Goal: Task Accomplishment & Management: Manage account settings

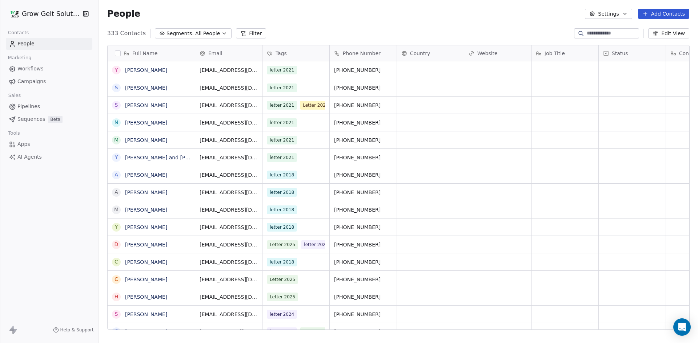
scroll to position [296, 594]
click at [658, 11] on button "Add Contacts" at bounding box center [663, 14] width 51 height 10
click at [662, 37] on span "Import from CSV" at bounding box center [663, 41] width 42 height 8
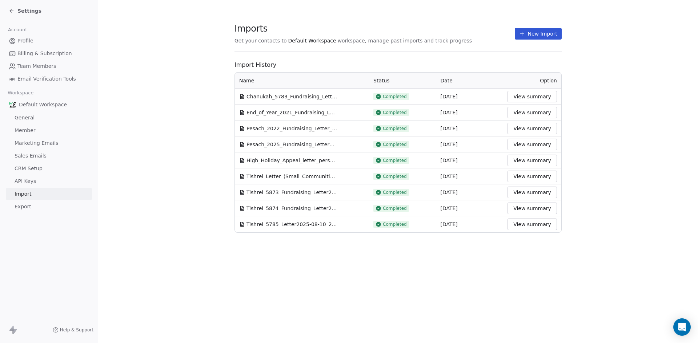
click at [553, 32] on button "New Import" at bounding box center [537, 34] width 47 height 12
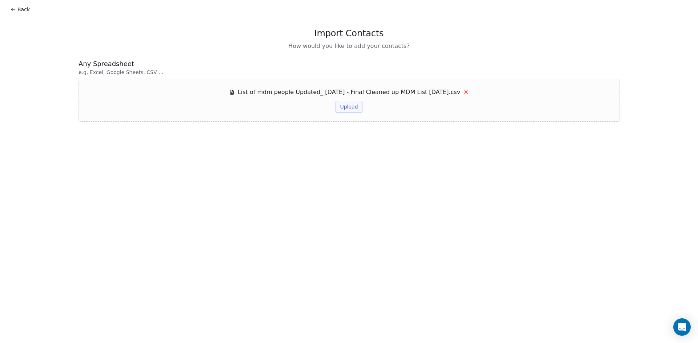
click at [350, 108] on button "Upload" at bounding box center [348, 107] width 27 height 12
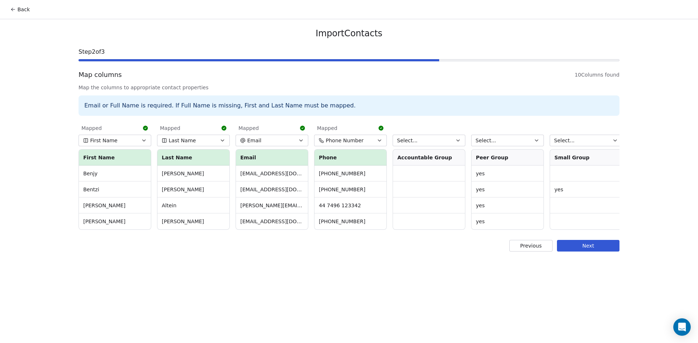
scroll to position [0, 238]
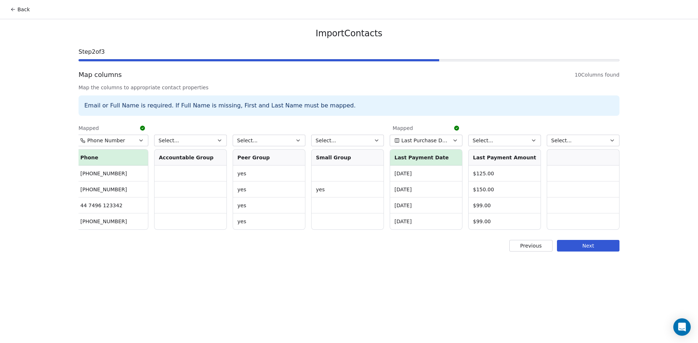
click at [450, 140] on button "Last Purchase Date" at bounding box center [425, 141] width 73 height 12
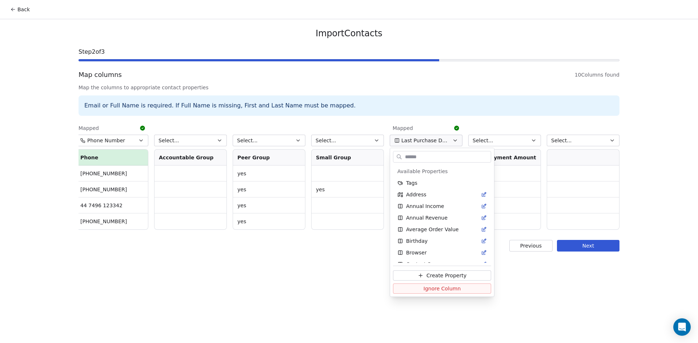
scroll to position [217, 0]
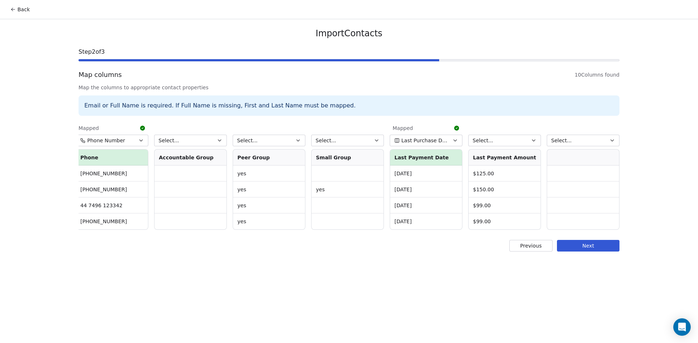
click at [440, 135] on html "Back Import Contacts Step 2 of 3 Map columns 10 Columns found Map the columns t…" at bounding box center [349, 171] width 698 height 343
click at [601, 252] on button "Next" at bounding box center [588, 246] width 62 height 12
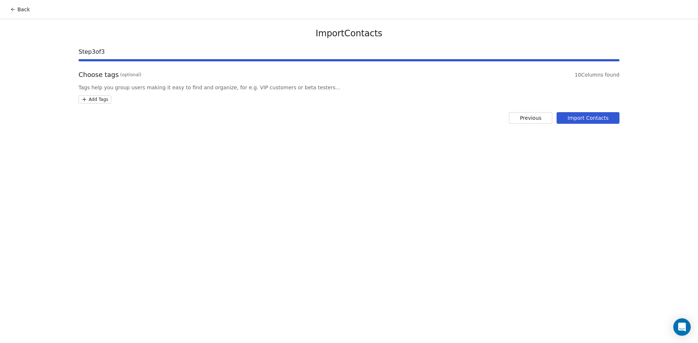
click at [101, 101] on html "Back Import Contacts Step 3 of 3 Choose tags (optional) 10 Columns found Tags h…" at bounding box center [349, 171] width 698 height 343
type input "**********"
click at [135, 132] on button "Create " MDM AUG 2025 "" at bounding box center [121, 137] width 70 height 12
click at [597, 121] on html "Back Import Contacts Step 3 of 3 Choose tags (optional) 10 Columns found Tags h…" at bounding box center [349, 171] width 698 height 343
click at [594, 116] on button "Import Contacts" at bounding box center [587, 118] width 63 height 12
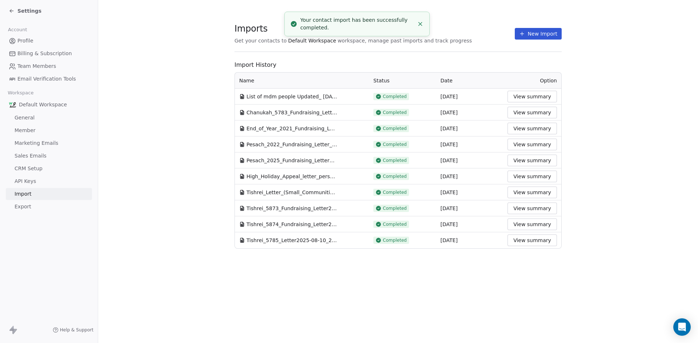
click at [31, 13] on span "Settings" at bounding box center [29, 10] width 24 height 7
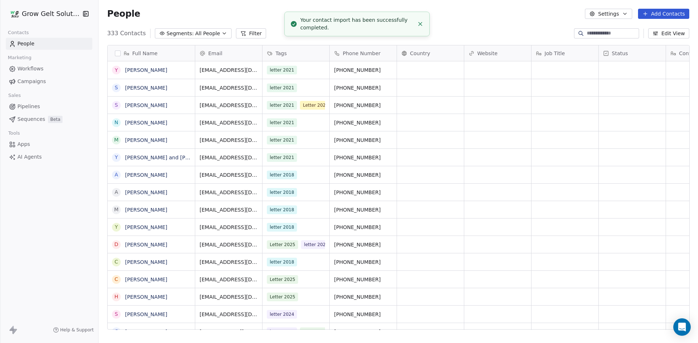
scroll to position [296, 594]
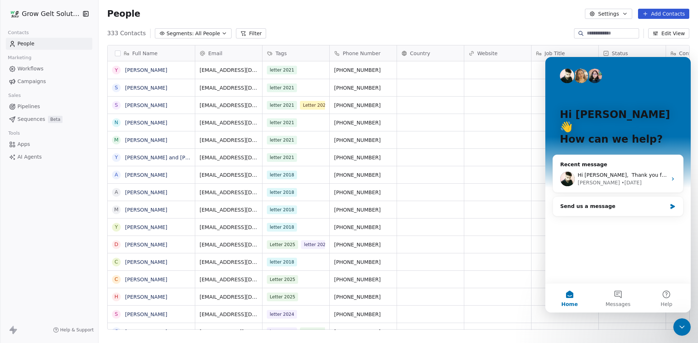
scroll to position [296, 594]
click at [209, 36] on span "All People" at bounding box center [207, 34] width 25 height 8
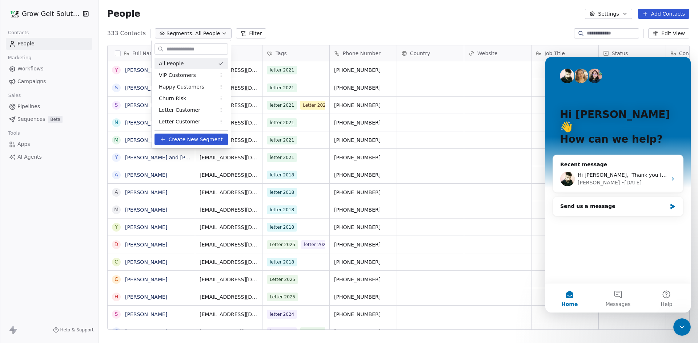
click at [344, 12] on html "Grow Gelt Solutions Contacts People Marketing Workflows Campaigns Sales Pipelin…" at bounding box center [349, 171] width 698 height 343
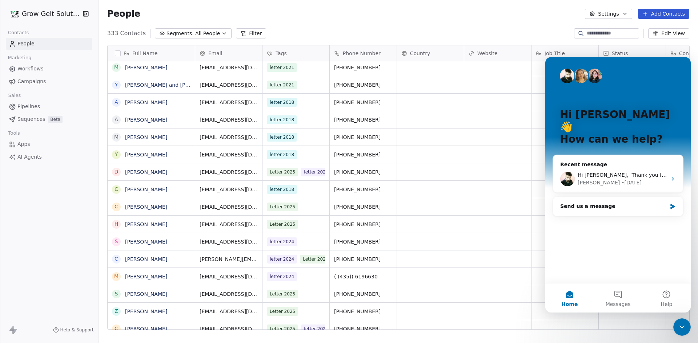
scroll to position [0, 0]
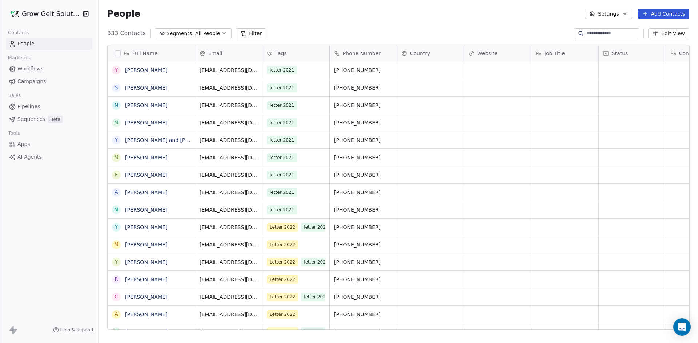
scroll to position [296, 594]
click at [663, 17] on button "Add Contacts" at bounding box center [663, 14] width 51 height 10
click at [660, 28] on span "Create new contact" at bounding box center [667, 30] width 50 height 8
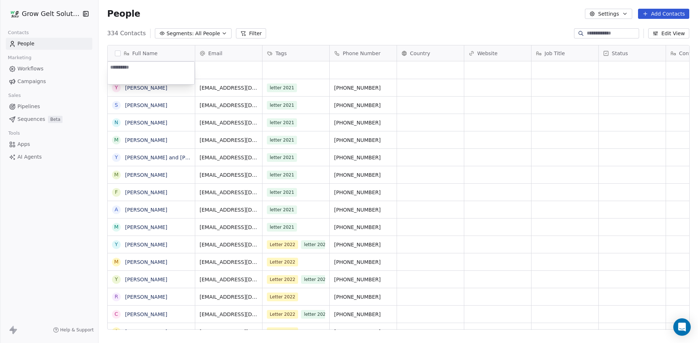
click at [664, 11] on html "Grow Gelt Solutions Contacts People Marketing Workflows Campaigns Sales Pipelin…" at bounding box center [349, 171] width 698 height 343
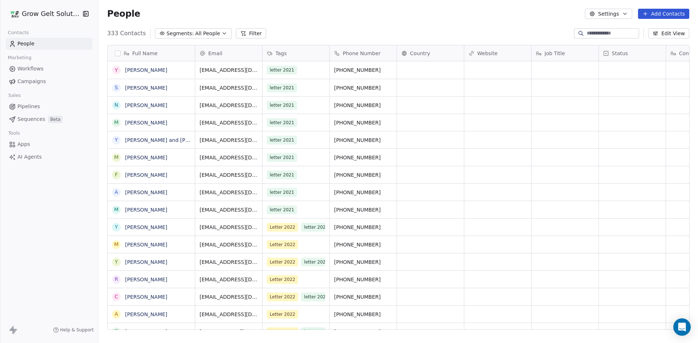
click at [666, 13] on button "Add Contacts" at bounding box center [663, 14] width 51 height 10
click at [655, 40] on span "Import from CSV" at bounding box center [663, 41] width 42 height 8
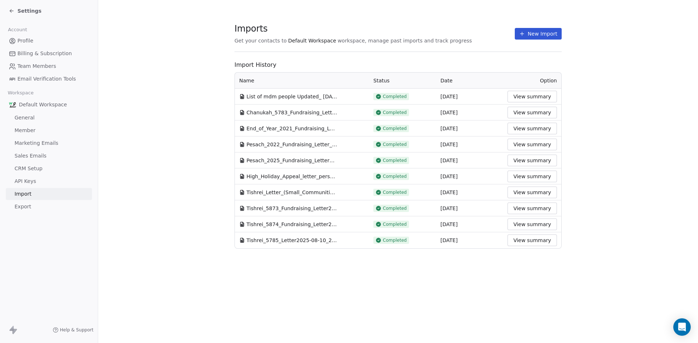
click at [532, 92] on button "View summary" at bounding box center [531, 97] width 49 height 12
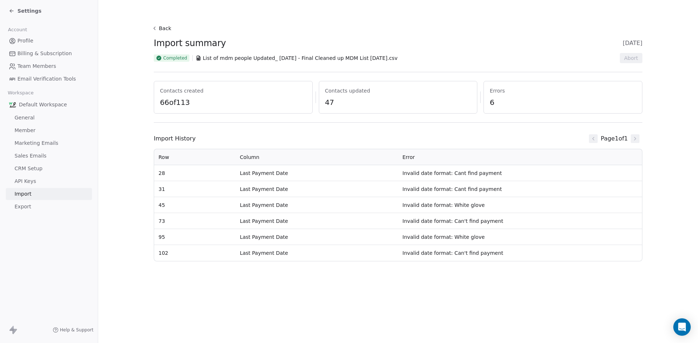
click at [26, 43] on span "Profile" at bounding box center [25, 41] width 16 height 8
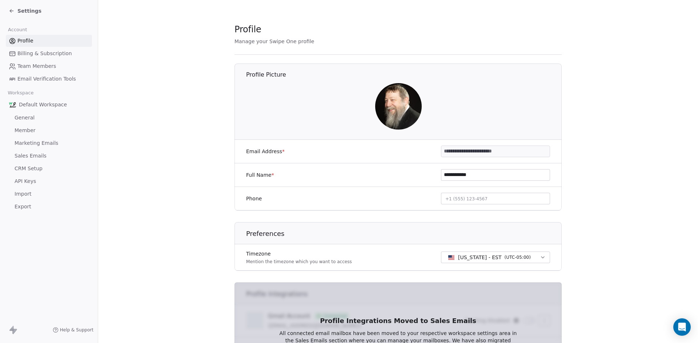
click at [39, 120] on link "General" at bounding box center [49, 118] width 86 height 12
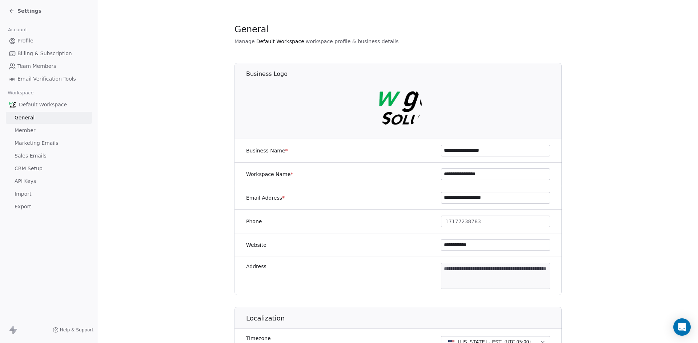
click at [35, 132] on link "Member" at bounding box center [49, 131] width 86 height 12
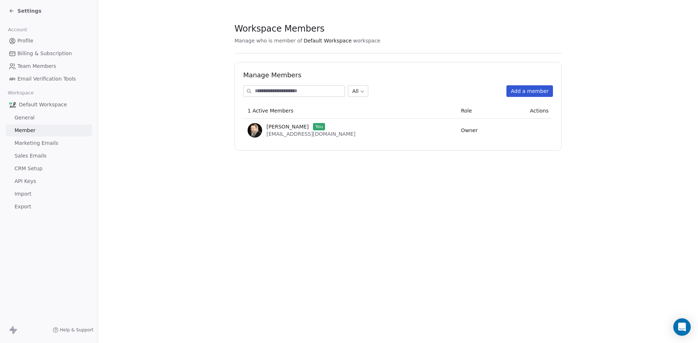
click at [24, 15] on div "Settings" at bounding box center [50, 11] width 83 height 10
click at [23, 10] on span "Settings" at bounding box center [29, 10] width 24 height 7
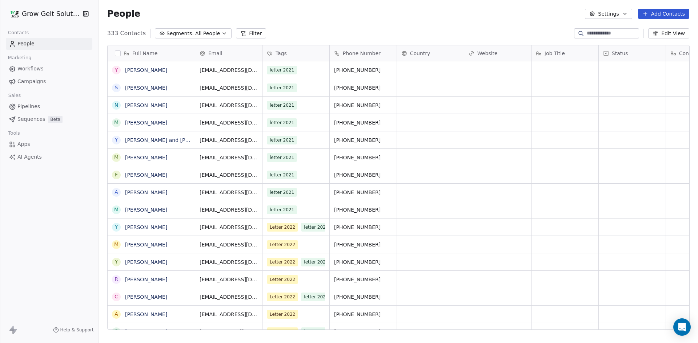
scroll to position [296, 594]
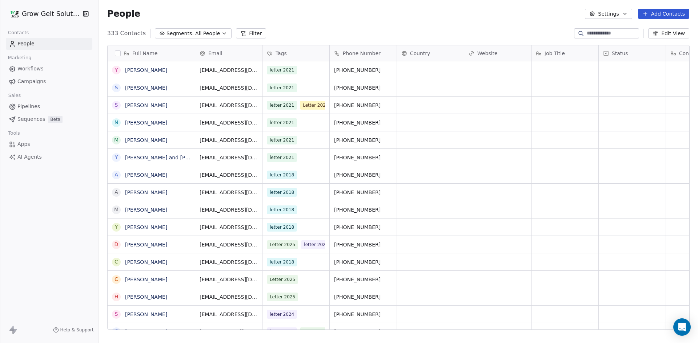
scroll to position [296, 594]
click at [202, 34] on span "All People" at bounding box center [207, 34] width 25 height 8
click at [224, 35] on html "Grow Gelt Solutions Contacts People Marketing Workflows Campaigns Sales Pipelin…" at bounding box center [349, 171] width 698 height 343
click at [220, 33] on button "Segments: All People" at bounding box center [193, 33] width 77 height 10
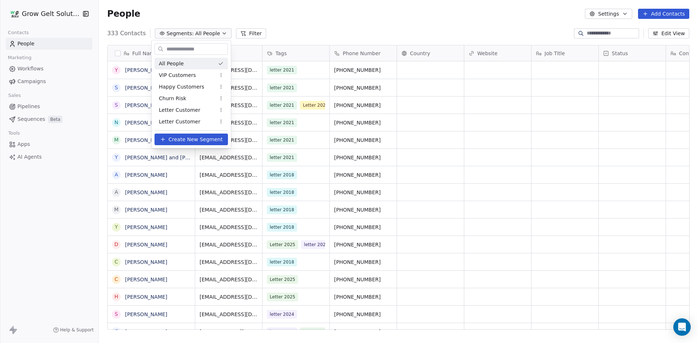
click at [158, 33] on html "Grow Gelt Solutions Contacts People Marketing Workflows Campaigns Sales Pipelin…" at bounding box center [349, 171] width 698 height 343
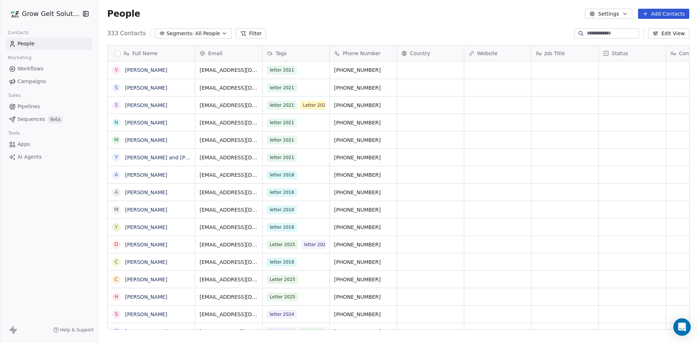
click at [247, 31] on button "Filter" at bounding box center [251, 33] width 30 height 10
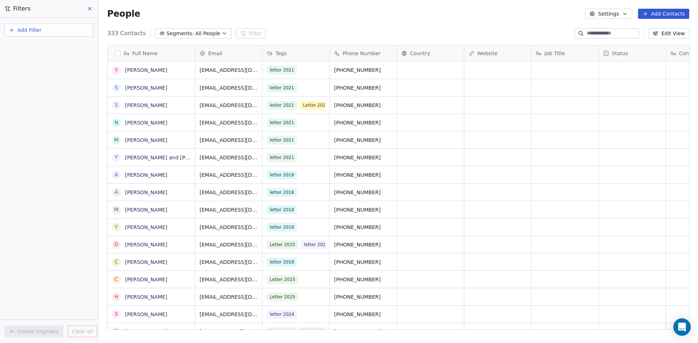
click at [74, 33] on button "Add Filter" at bounding box center [48, 30] width 89 height 13
click at [66, 48] on div "Contact properties" at bounding box center [49, 48] width 74 height 8
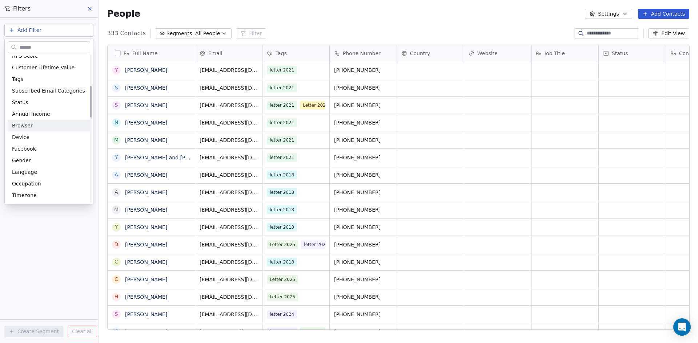
scroll to position [109, 0]
click at [52, 118] on div "Tags" at bounding box center [49, 115] width 74 height 7
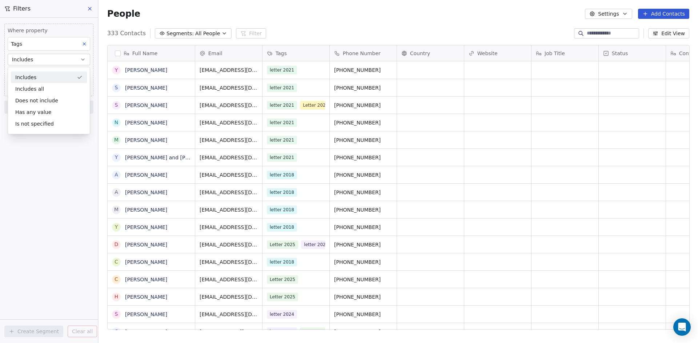
click at [62, 76] on div "Includes" at bounding box center [49, 78] width 76 height 12
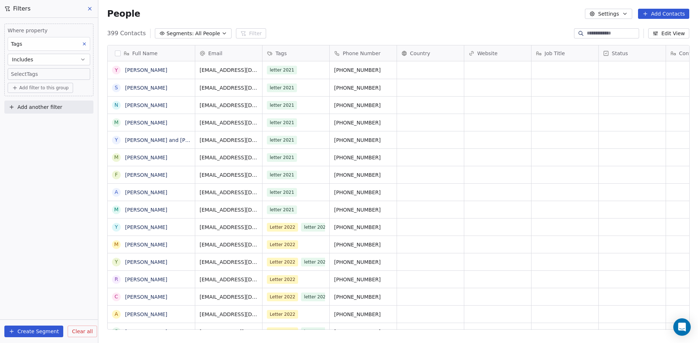
scroll to position [296, 594]
click at [62, 75] on body "Grow Gelt Solutions Contacts People Marketing Workflows Campaigns Sales Pipelin…" at bounding box center [349, 171] width 698 height 343
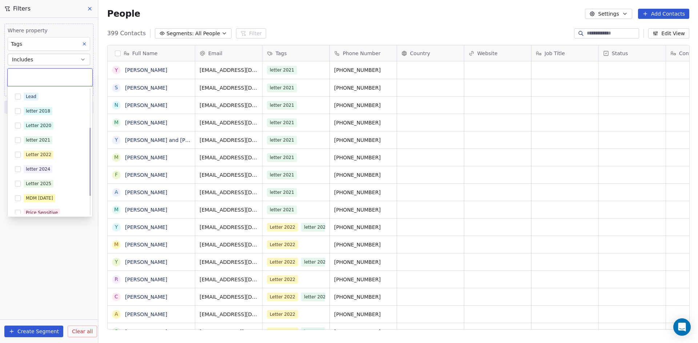
scroll to position [108, 0]
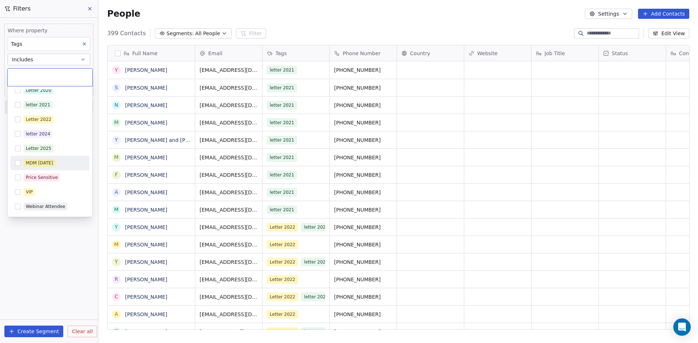
click at [49, 159] on span "MDM [DATE]" at bounding box center [40, 163] width 32 height 8
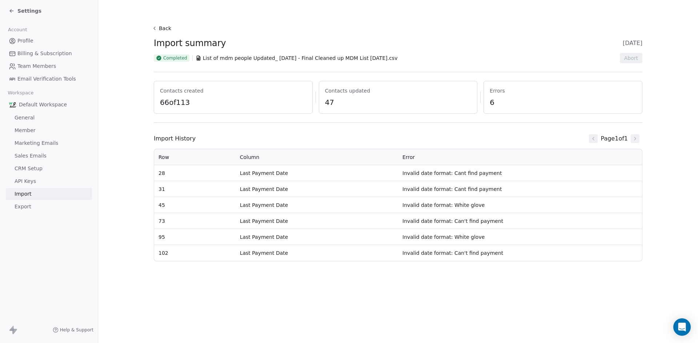
click at [20, 13] on span "Settings" at bounding box center [29, 10] width 24 height 7
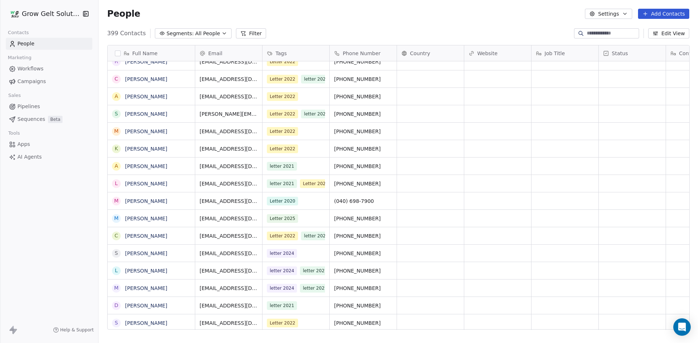
scroll to position [400, 0]
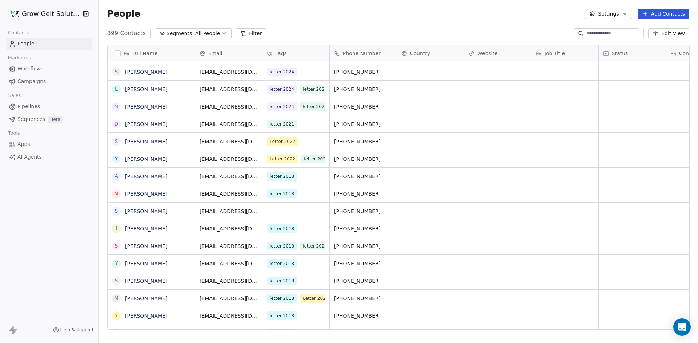
click at [32, 140] on link "Apps" at bounding box center [49, 144] width 86 height 12
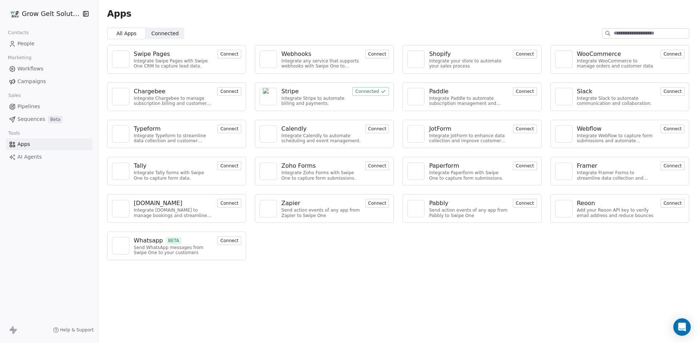
click at [44, 43] on link "People" at bounding box center [49, 44] width 86 height 12
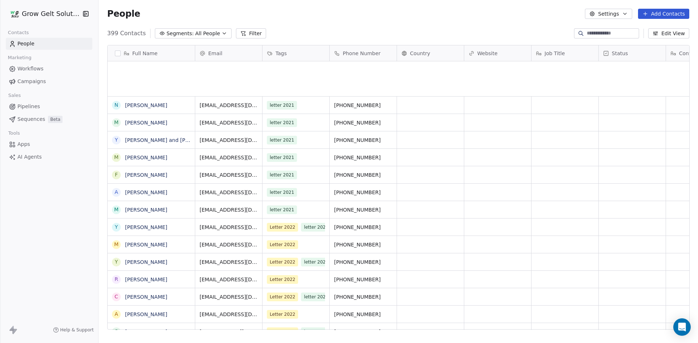
scroll to position [296, 594]
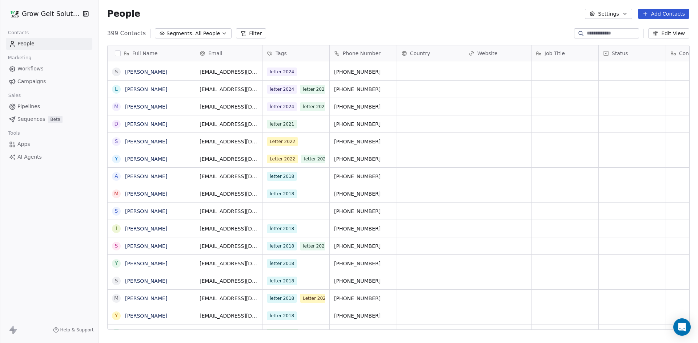
click at [667, 18] on button "Add Contacts" at bounding box center [663, 14] width 51 height 10
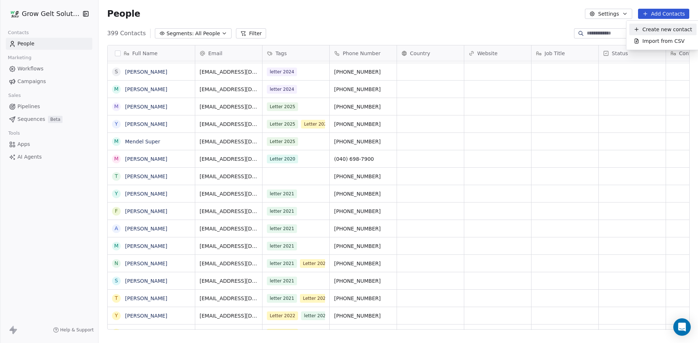
click at [661, 29] on span "Create new contact" at bounding box center [667, 30] width 50 height 8
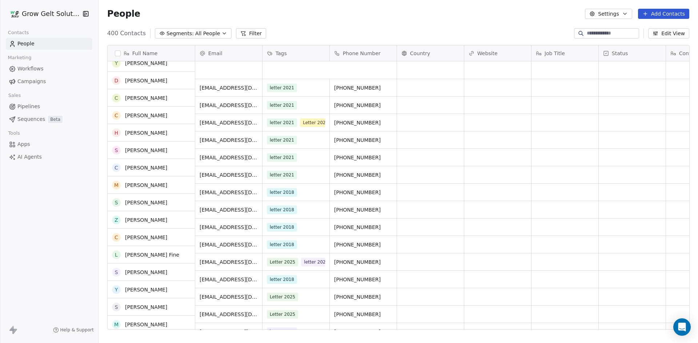
scroll to position [0, 0]
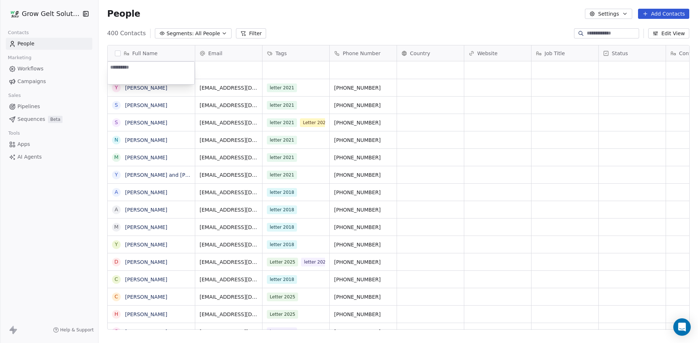
click at [249, 60] on html "Grow Gelt Solutions Contacts People Marketing Workflows Campaigns Sales Pipelin…" at bounding box center [349, 171] width 698 height 343
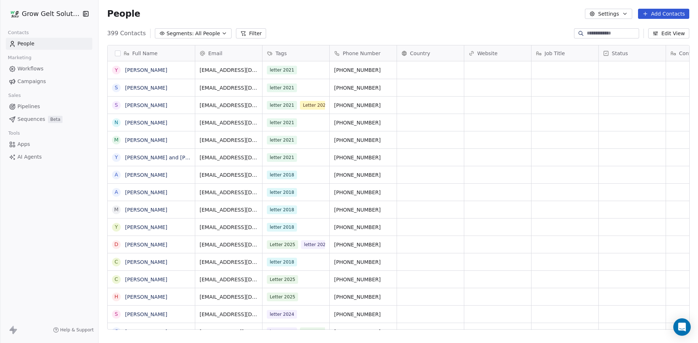
click at [676, 14] on button "Add Contacts" at bounding box center [663, 14] width 51 height 10
click at [661, 32] on span "Create new contact" at bounding box center [667, 30] width 50 height 8
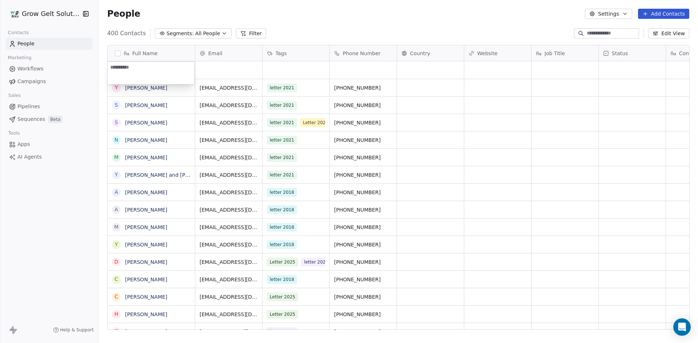
click at [666, 15] on html "Grow Gelt Solutions Contacts People Marketing Workflows Campaigns Sales Pipelin…" at bounding box center [349, 171] width 698 height 343
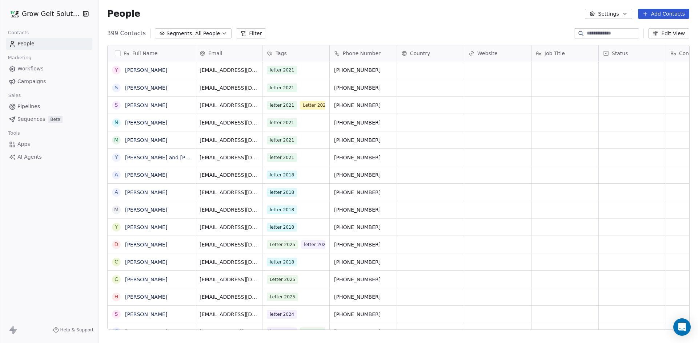
click at [662, 17] on button "Add Contacts" at bounding box center [663, 14] width 51 height 10
click at [659, 48] on div "Create new contact Import from CSV" at bounding box center [662, 35] width 73 height 29
click at [656, 43] on span "Import from CSV" at bounding box center [663, 41] width 42 height 8
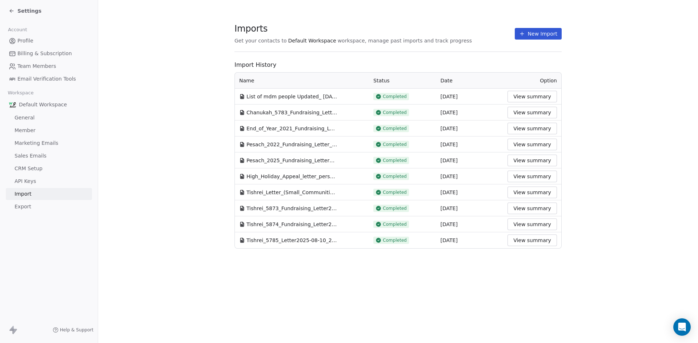
click at [534, 38] on button "New Import" at bounding box center [537, 34] width 47 height 12
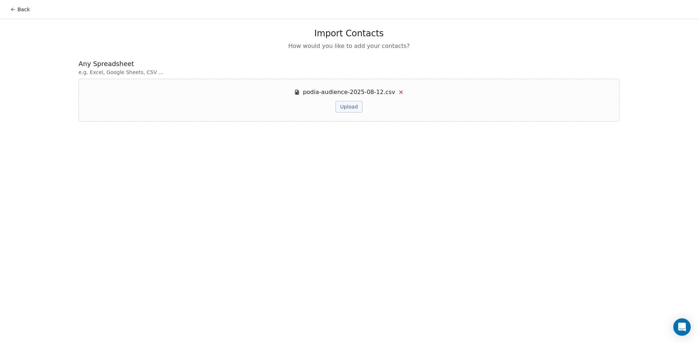
click at [354, 110] on button "Upload" at bounding box center [348, 107] width 27 height 12
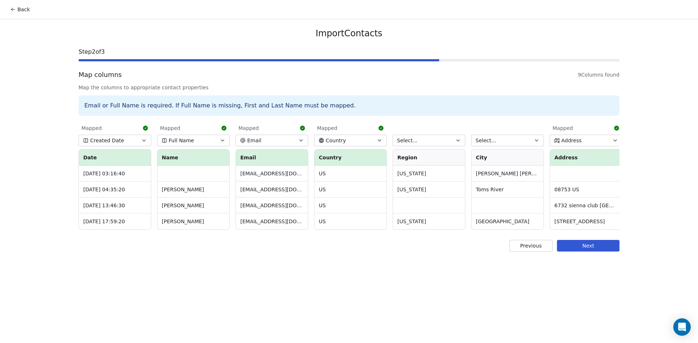
click at [383, 141] on button "Country" at bounding box center [350, 141] width 73 height 12
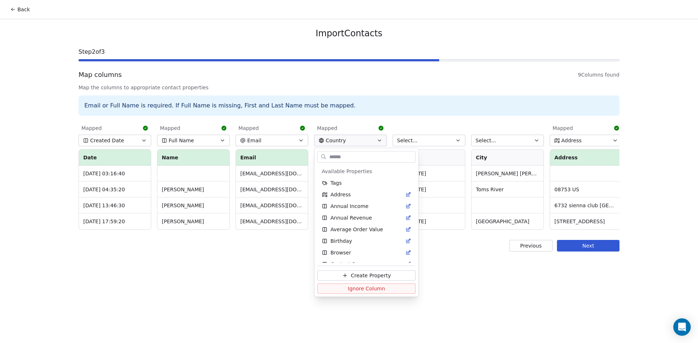
scroll to position [19, 0]
click at [392, 289] on button "Ignore Column" at bounding box center [366, 289] width 98 height 10
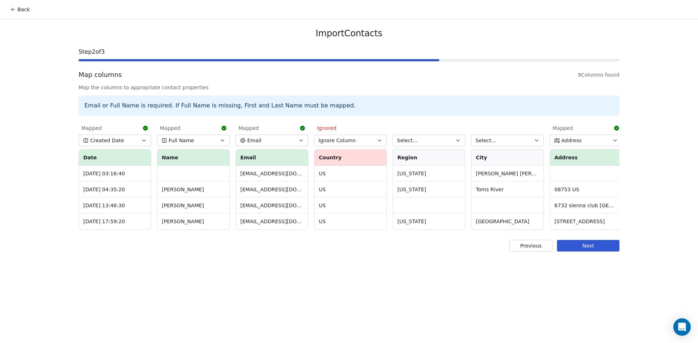
click at [518, 239] on div "Import Contacts Step 2 of 3 Map columns 9 Columns found Map the columns to appr…" at bounding box center [349, 139] width 558 height 241
click at [525, 238] on div "Import Contacts Step 2 of 3 Map columns 9 Columns found Map the columns to appr…" at bounding box center [349, 139] width 558 height 241
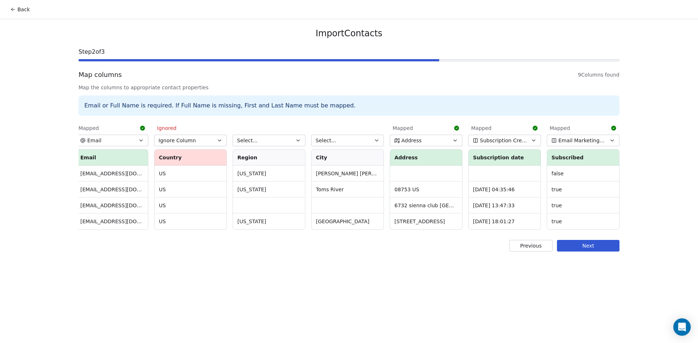
click at [603, 250] on button "Next" at bounding box center [588, 246] width 62 height 12
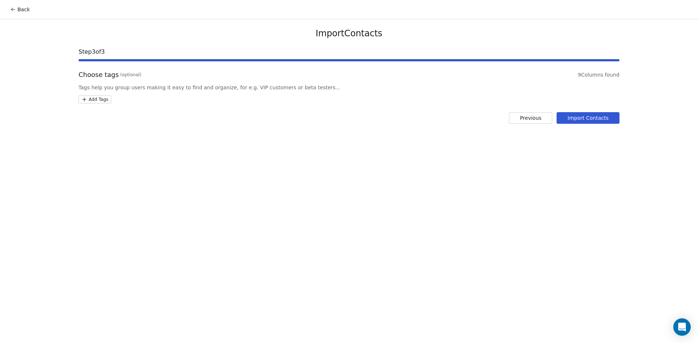
click at [100, 102] on html "Back Import Contacts Step 3 of 3 Choose tags (optional) 9 Columns found Tags he…" at bounding box center [349, 171] width 698 height 343
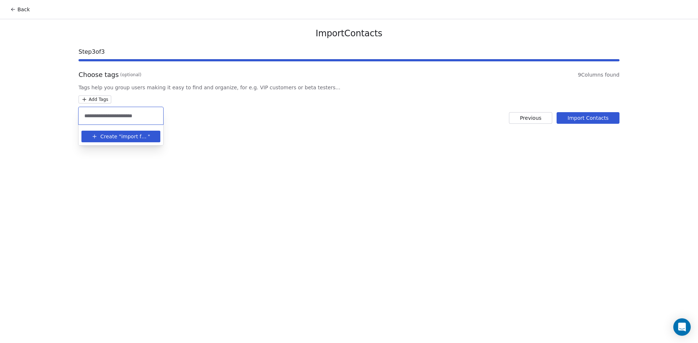
type input "**********"
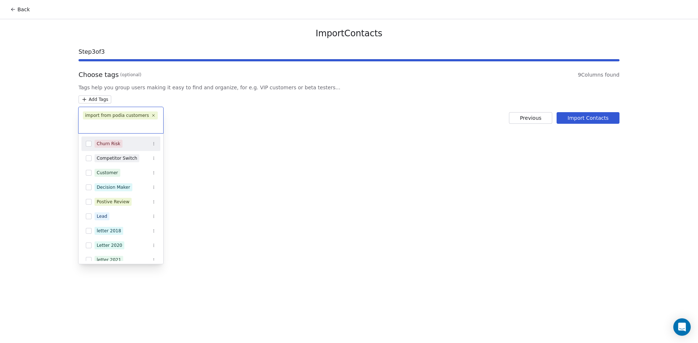
click at [602, 122] on html "Back Import Contacts Step 3 of 3 Choose tags (optional) 9 Columns found Tags he…" at bounding box center [349, 171] width 698 height 343
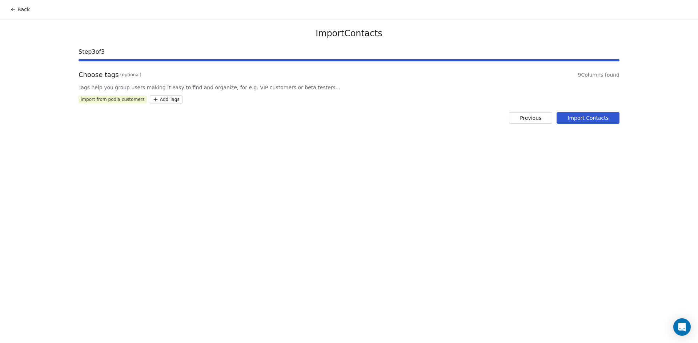
click at [604, 121] on button "Import Contacts" at bounding box center [587, 118] width 63 height 12
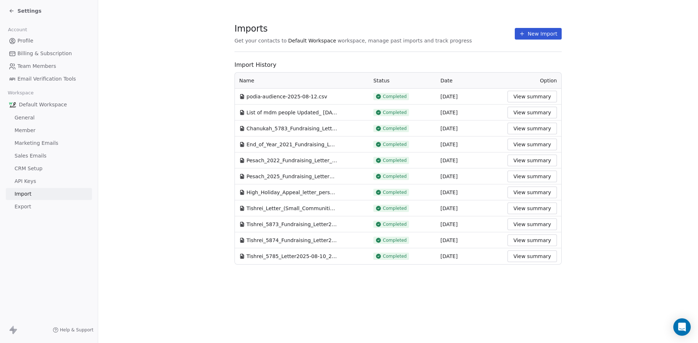
click at [29, 118] on span "General" at bounding box center [25, 118] width 20 height 8
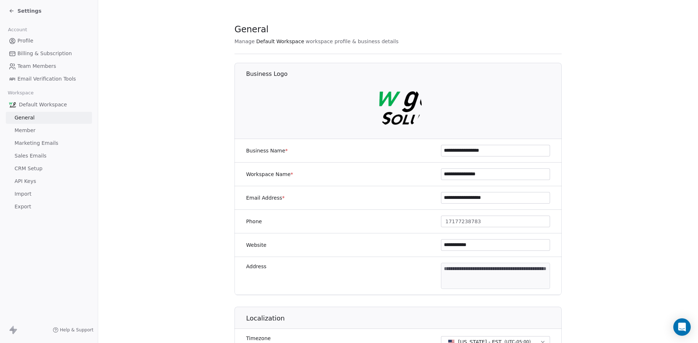
click at [10, 8] on icon at bounding box center [12, 11] width 6 height 6
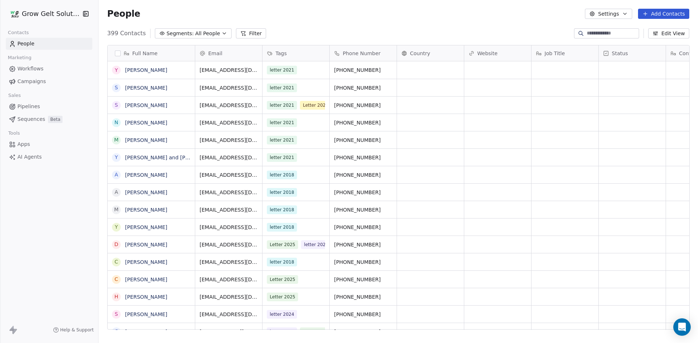
scroll to position [296, 594]
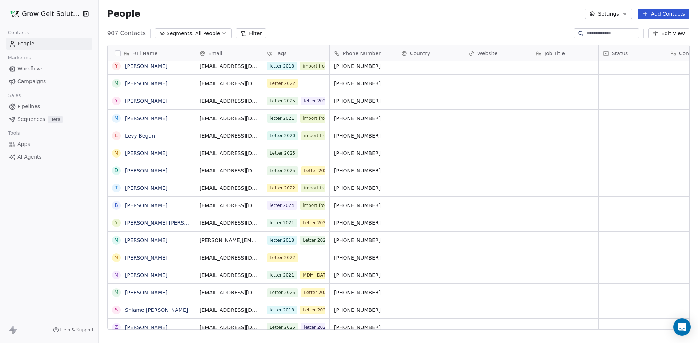
click at [659, 15] on button "Add Contacts" at bounding box center [663, 14] width 51 height 10
click at [653, 39] on span "Import from CSV" at bounding box center [663, 41] width 42 height 8
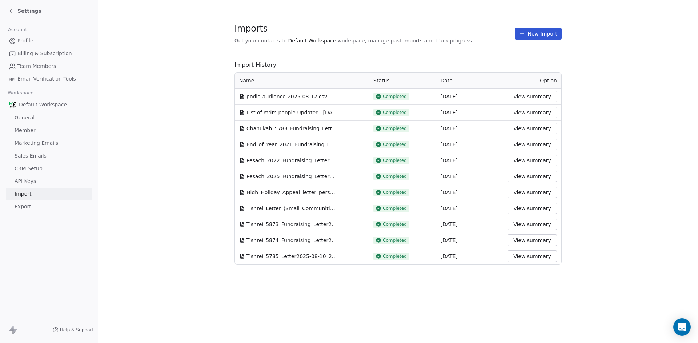
drag, startPoint x: 545, startPoint y: 31, endPoint x: 576, endPoint y: 31, distance: 30.9
click at [545, 31] on button "New Import" at bounding box center [537, 34] width 47 height 12
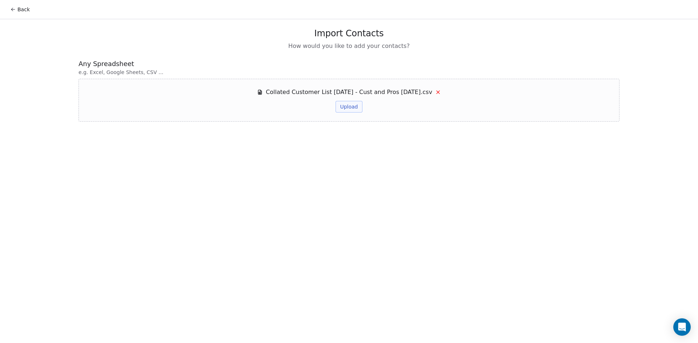
click at [347, 110] on button "Upload" at bounding box center [348, 107] width 27 height 12
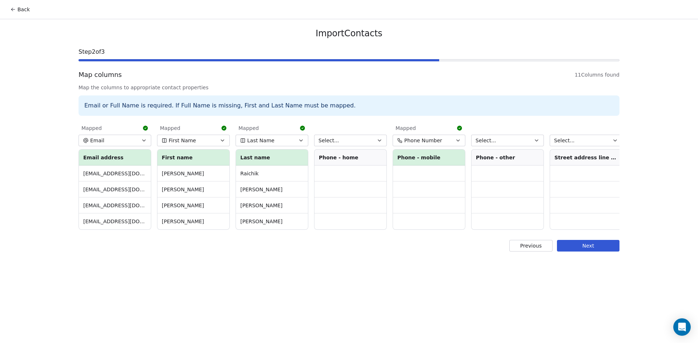
scroll to position [0, 317]
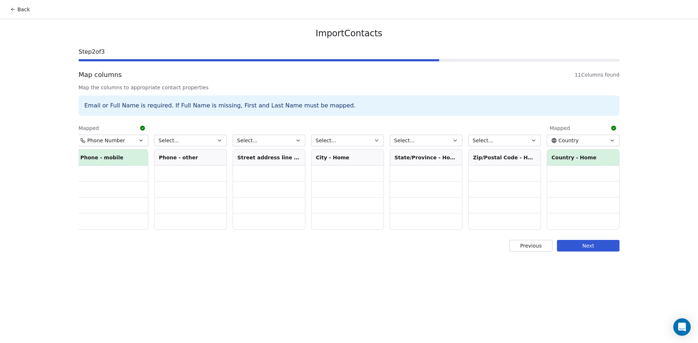
click at [598, 252] on button "Next" at bounding box center [588, 246] width 62 height 12
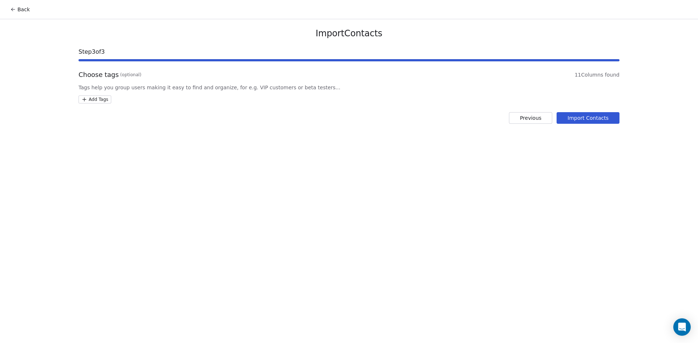
click at [95, 94] on div "Choose tags (optional) 11 Columns found Tags help you group users making it eas…" at bounding box center [348, 86] width 541 height 33
click at [96, 99] on html "Back Import Contacts Step 3 of 3 Choose tags (optional) 11 Columns found Tags h…" at bounding box center [349, 171] width 698 height 343
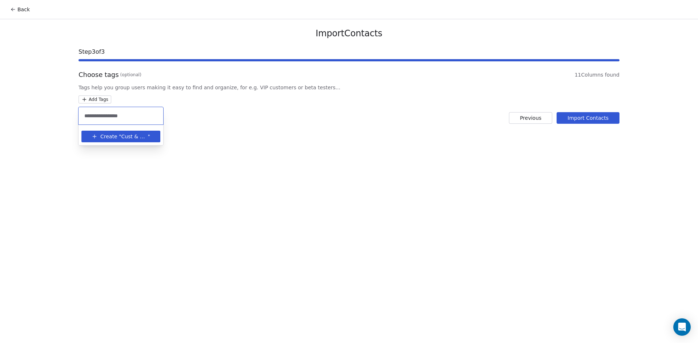
type input "**********"
click at [137, 138] on span "Cust & Pros [DATE]" at bounding box center [134, 137] width 27 height 8
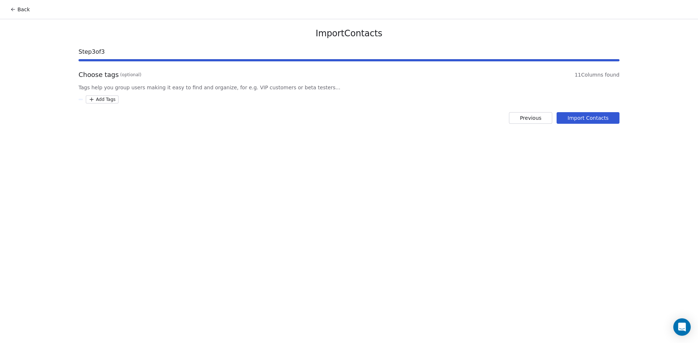
click at [595, 120] on html "Back Import Contacts Step 3 of 3 Choose tags (optional) 11 Columns found Tags h…" at bounding box center [349, 171] width 698 height 343
click at [598, 117] on button "Import Contacts" at bounding box center [587, 118] width 63 height 12
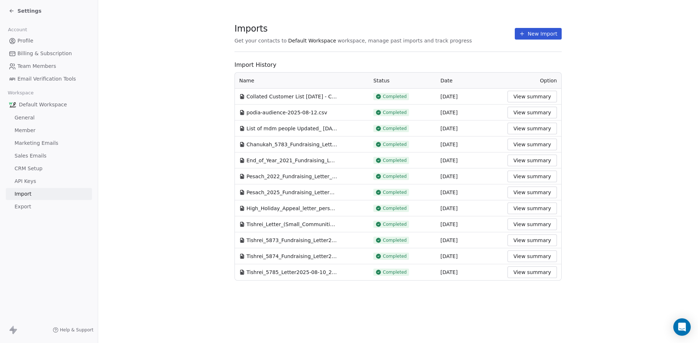
click at [37, 117] on link "General" at bounding box center [49, 118] width 86 height 12
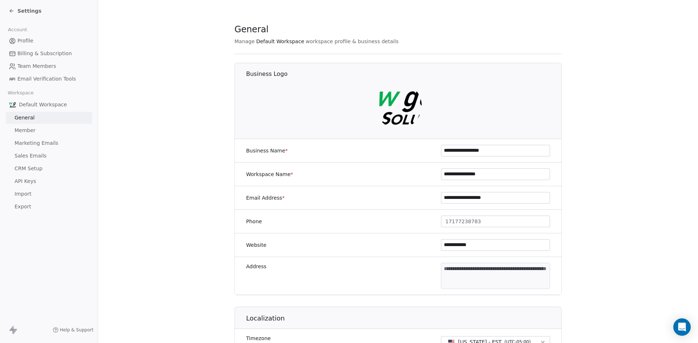
click at [37, 117] on link "General" at bounding box center [49, 118] width 86 height 12
click at [19, 10] on span "Settings" at bounding box center [29, 10] width 24 height 7
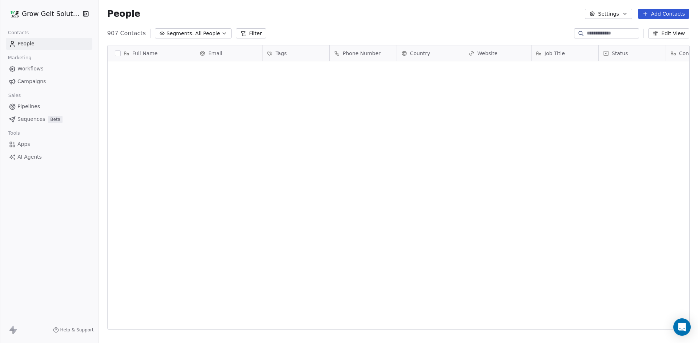
scroll to position [296, 594]
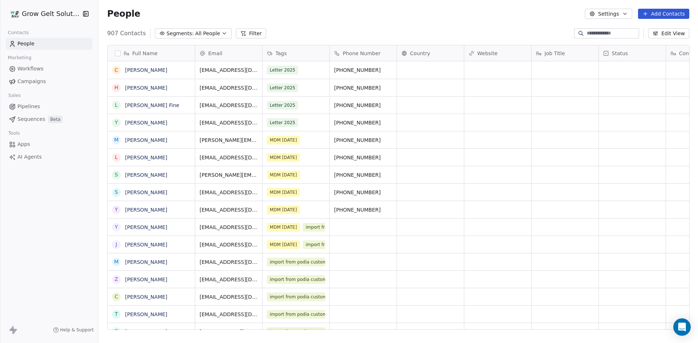
scroll to position [296, 594]
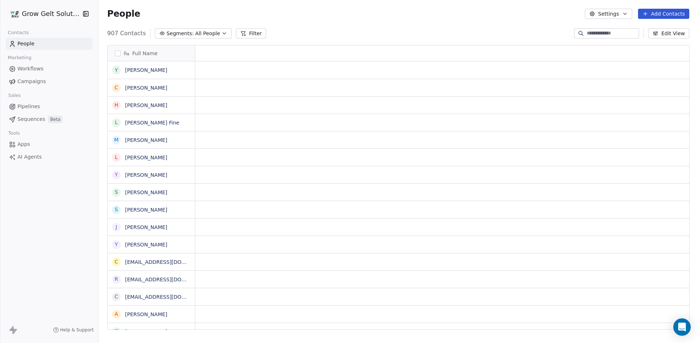
scroll to position [296, 594]
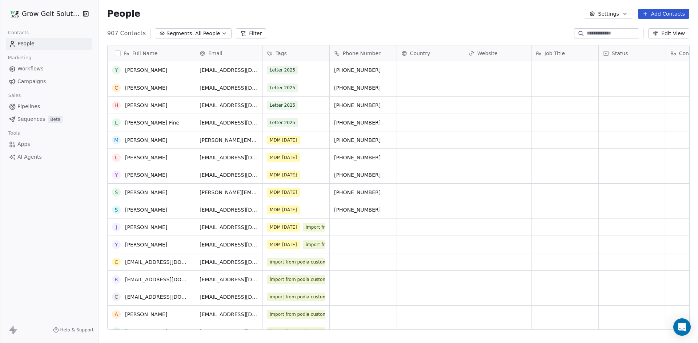
scroll to position [145, 0]
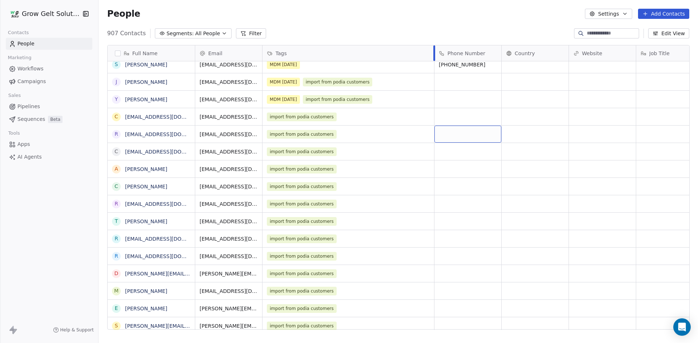
drag, startPoint x: 328, startPoint y: 52, endPoint x: 433, endPoint y: 65, distance: 105.5
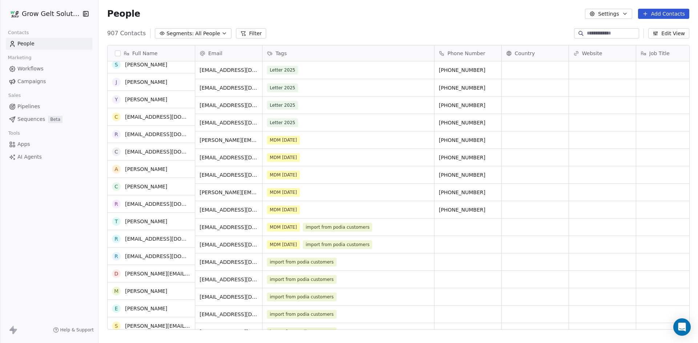
scroll to position [0, 0]
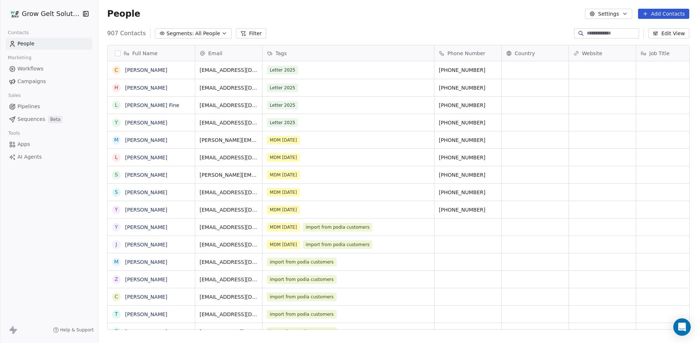
scroll to position [296, 594]
click at [137, 90] on link "[PERSON_NAME]" at bounding box center [146, 88] width 42 height 6
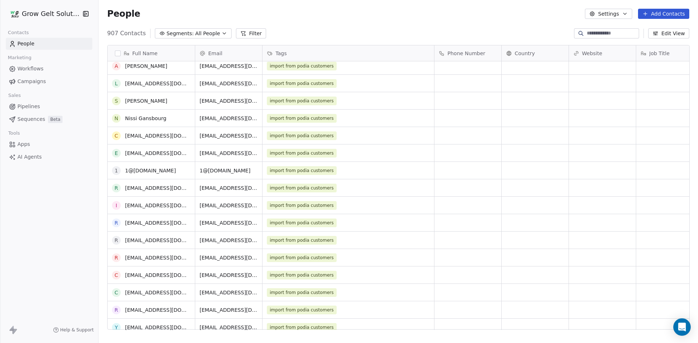
scroll to position [545, 0]
click at [36, 69] on span "Workflows" at bounding box center [30, 69] width 26 height 8
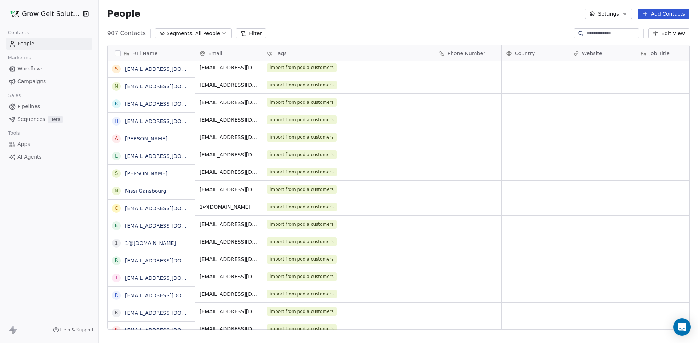
scroll to position [509, 0]
click at [127, 101] on link "alec hersh" at bounding box center [146, 103] width 42 height 6
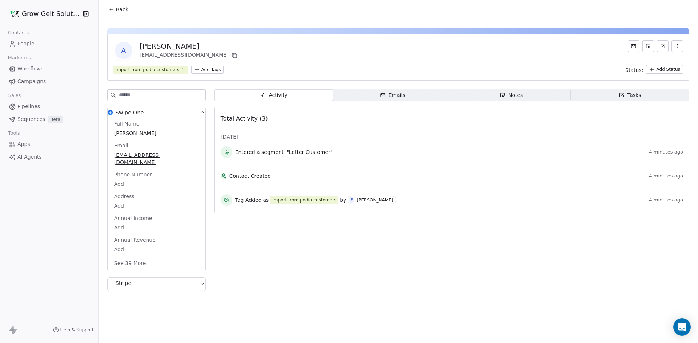
click at [674, 49] on button "button" at bounding box center [677, 46] width 12 height 12
click at [672, 58] on div "Delete" at bounding box center [666, 62] width 49 height 12
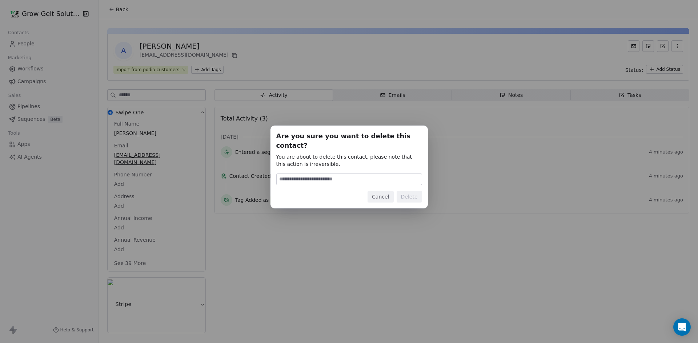
click at [347, 176] on input at bounding box center [348, 179] width 145 height 11
type input "******"
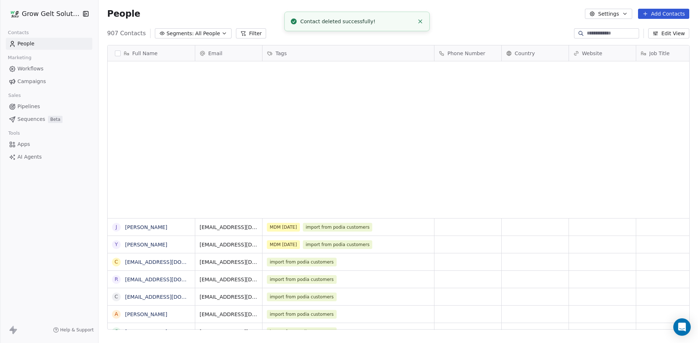
scroll to position [296, 594]
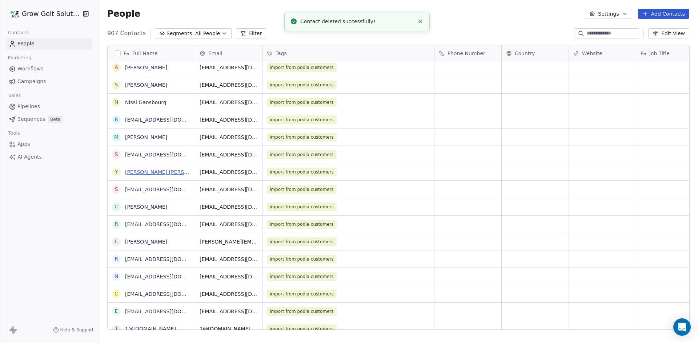
click at [145, 171] on link "Yosef ryb@hillelhigh.com" at bounding box center [212, 172] width 175 height 6
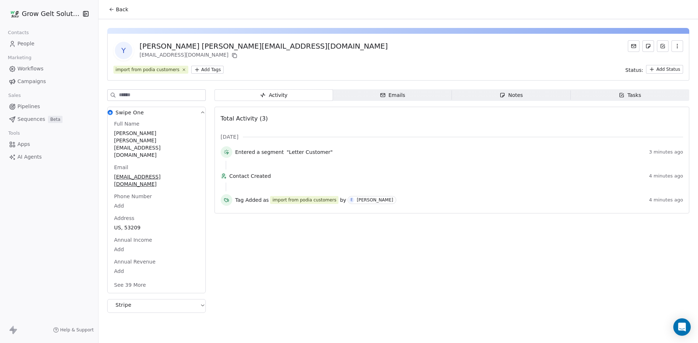
click at [676, 49] on button "button" at bounding box center [677, 46] width 12 height 12
drag, startPoint x: 496, startPoint y: 46, endPoint x: 327, endPoint y: 60, distance: 169.1
click at [493, 46] on div "Y Yosef ryb@hillelhigh.com ryb@hillehigh.com" at bounding box center [397, 50] width 569 height 20
click at [202, 44] on div "Yosef ryb@hillelhigh.com" at bounding box center [264, 46] width 248 height 10
click at [130, 130] on span "Yosef ryb@hillelhigh.com" at bounding box center [156, 144] width 84 height 29
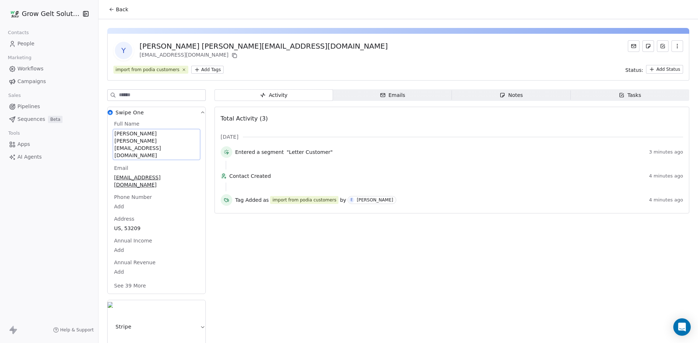
click at [130, 130] on span "Yosef ryb@hillelhigh.com" at bounding box center [156, 144] width 84 height 29
click at [130, 130] on textarea "**********" at bounding box center [153, 140] width 81 height 23
click at [134, 132] on textarea "**********" at bounding box center [153, 140] width 81 height 23
click at [126, 136] on textarea "**********" at bounding box center [153, 140] width 81 height 23
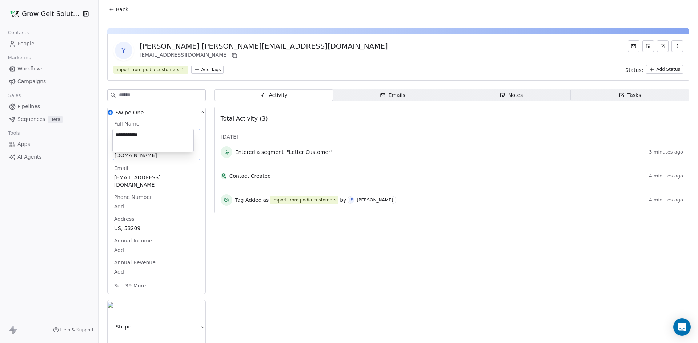
type textarea "**********"
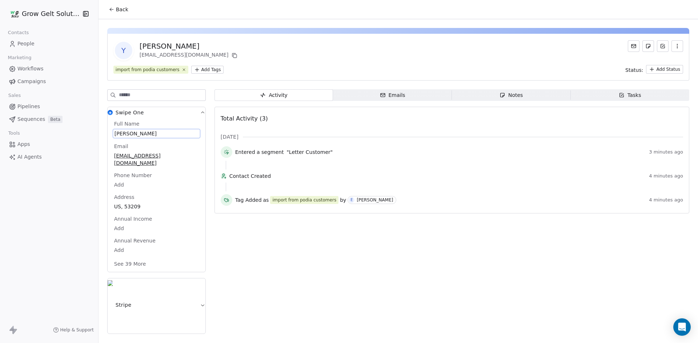
click at [286, 267] on div "Activity Activity Emails Emails Notes Notes Tasks Tasks Total Activity (3) Aug …" at bounding box center [451, 213] width 474 height 249
click at [116, 8] on span "Back" at bounding box center [122, 9] width 12 height 7
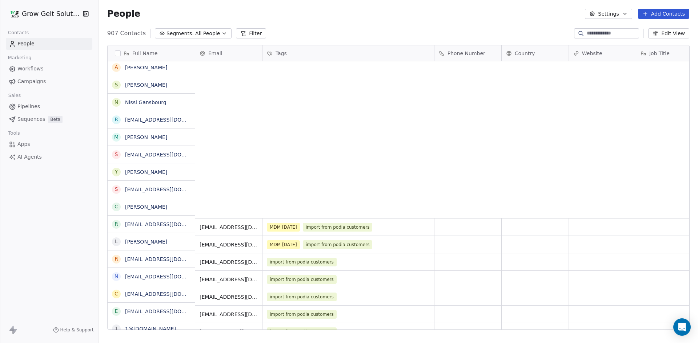
scroll to position [296, 594]
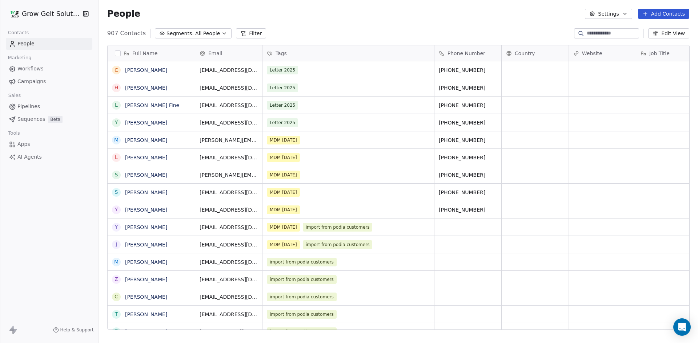
scroll to position [296, 594]
click at [660, 18] on button "Add Contacts" at bounding box center [663, 14] width 51 height 10
click at [654, 33] on span "Create new contact" at bounding box center [667, 30] width 50 height 8
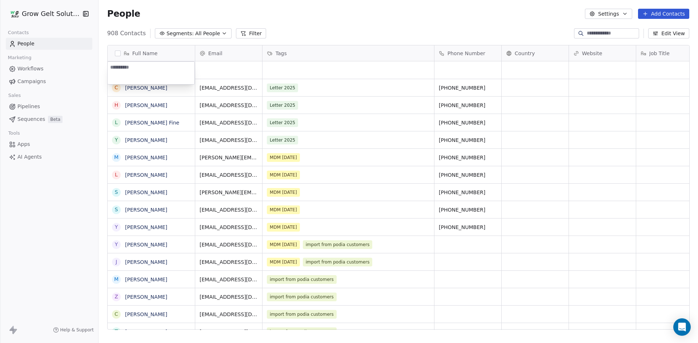
click at [669, 15] on html "Grow Gelt Solutions Contacts People Marketing Workflows Campaigns Sales Pipelin…" at bounding box center [349, 171] width 698 height 343
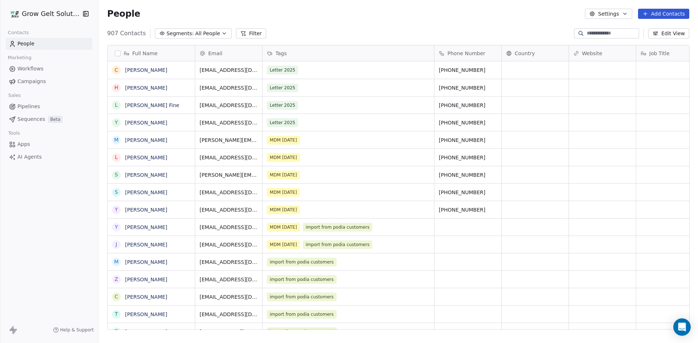
click at [664, 13] on button "Add Contacts" at bounding box center [663, 14] width 51 height 10
click at [657, 40] on span "Import from CSV" at bounding box center [663, 41] width 42 height 8
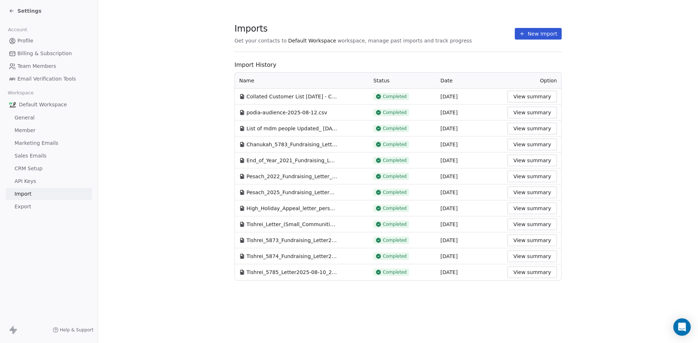
click at [540, 98] on button "View summary" at bounding box center [531, 97] width 49 height 12
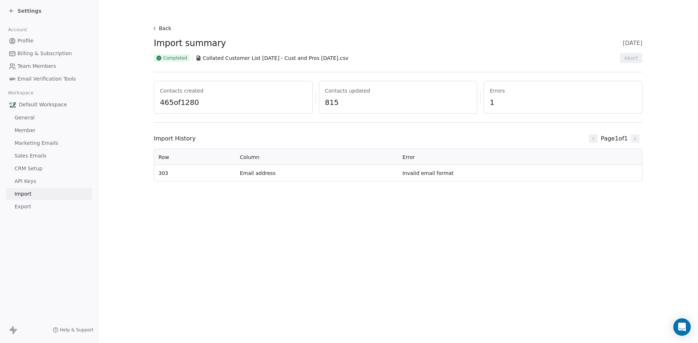
click at [14, 11] on icon at bounding box center [12, 11] width 6 height 6
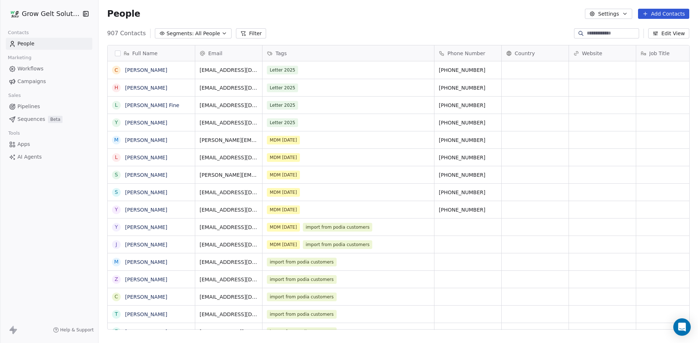
scroll to position [296, 594]
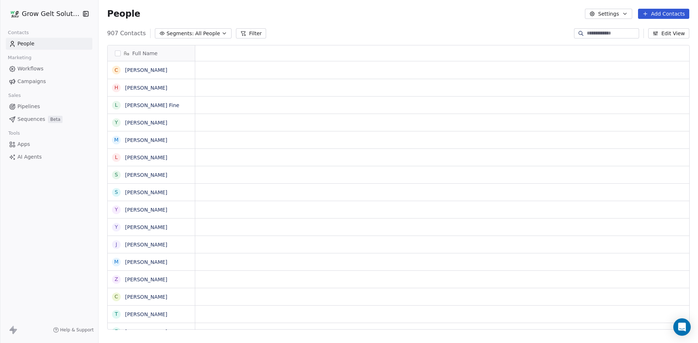
scroll to position [296, 594]
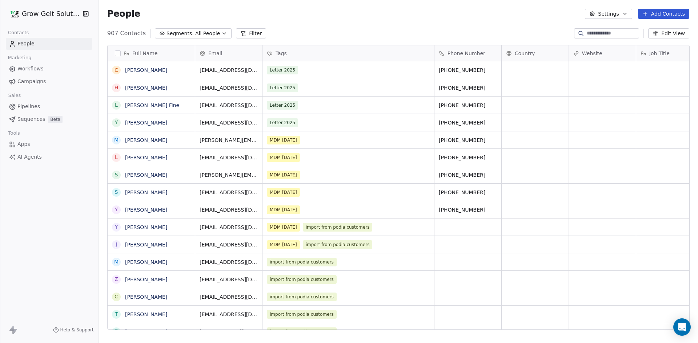
click at [189, 28] on button "Segments: All People" at bounding box center [193, 33] width 77 height 10
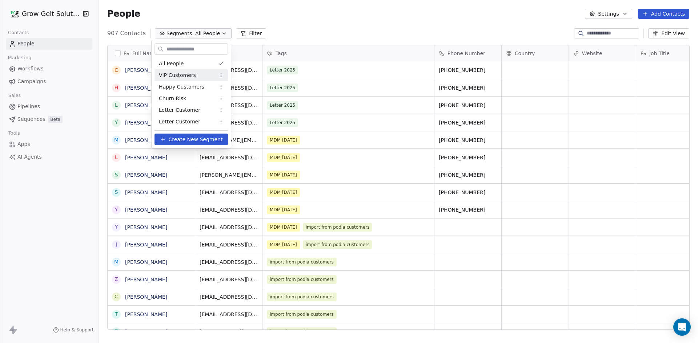
click at [197, 74] on div "VIP Customers" at bounding box center [190, 75] width 73 height 12
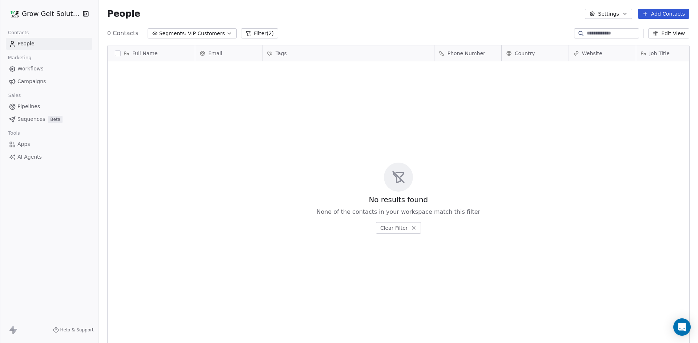
click at [199, 33] on span "VIP Customers" at bounding box center [206, 34] width 37 height 8
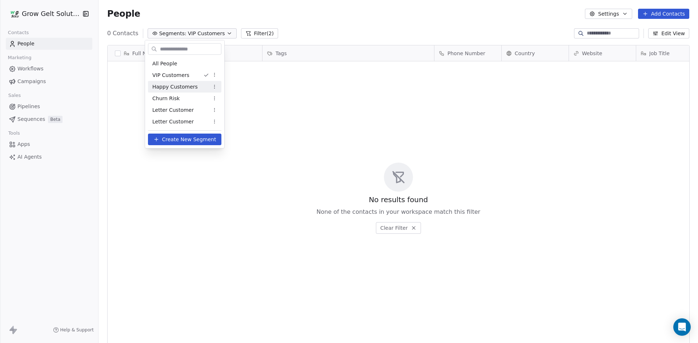
click at [202, 84] on div "Happy Customers" at bounding box center [184, 87] width 73 height 12
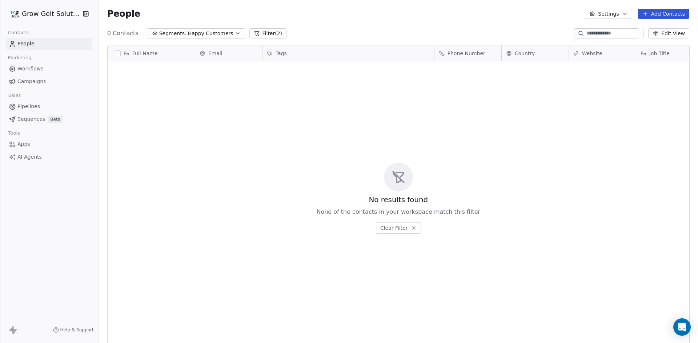
click at [205, 34] on span "Happy Customers" at bounding box center [210, 34] width 45 height 8
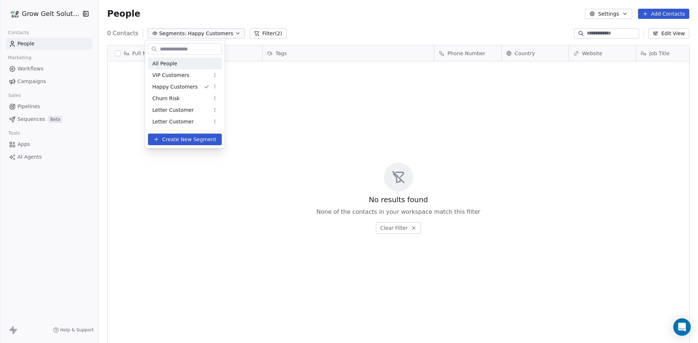
click at [205, 61] on div "All People" at bounding box center [185, 64] width 74 height 12
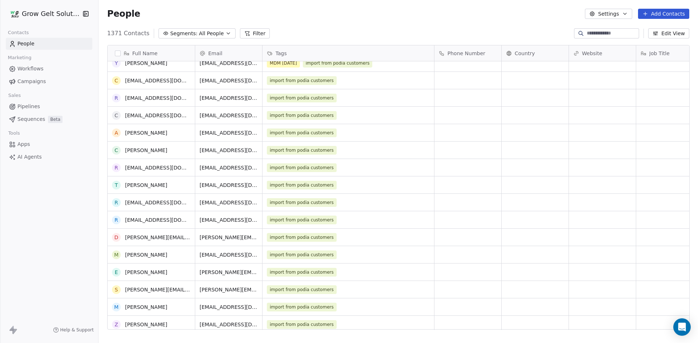
scroll to position [254, 0]
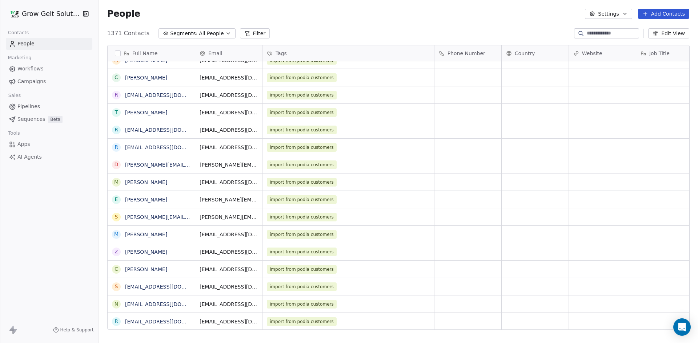
click at [0, 0] on button "grid" at bounding box center [0, 0] width 0 height 0
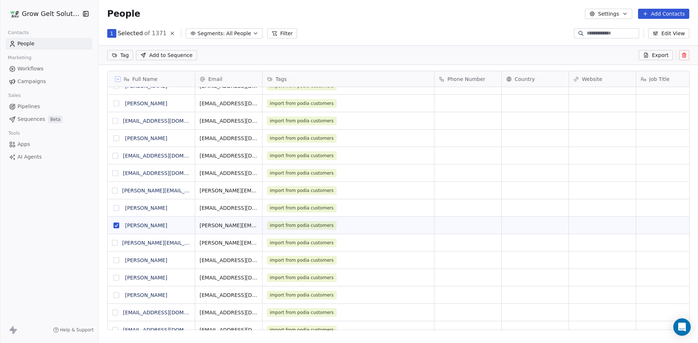
scroll to position [271, 594]
click at [114, 242] on button "grid" at bounding box center [115, 243] width 6 height 6
click at [686, 58] on icon at bounding box center [684, 55] width 6 height 6
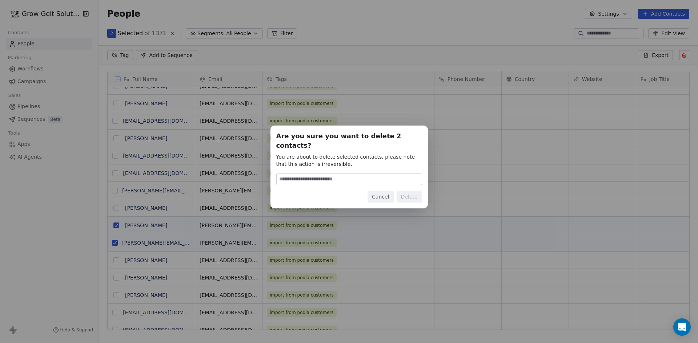
click at [368, 176] on input at bounding box center [348, 179] width 145 height 11
type input "******"
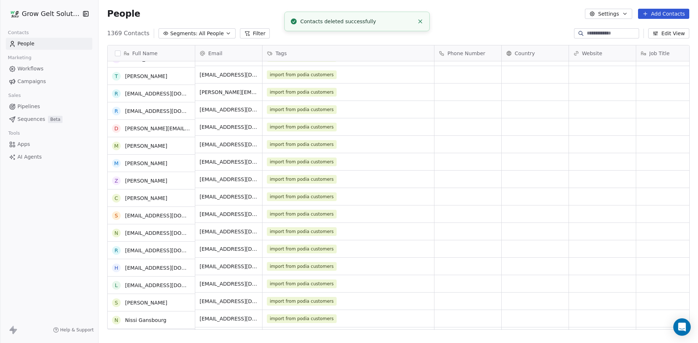
scroll to position [327, 0]
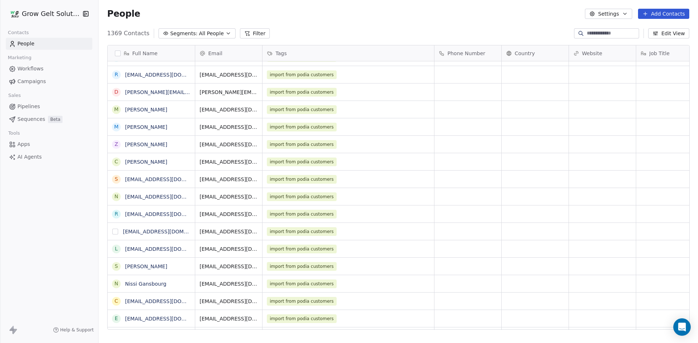
click at [118, 233] on button "grid" at bounding box center [115, 232] width 6 height 6
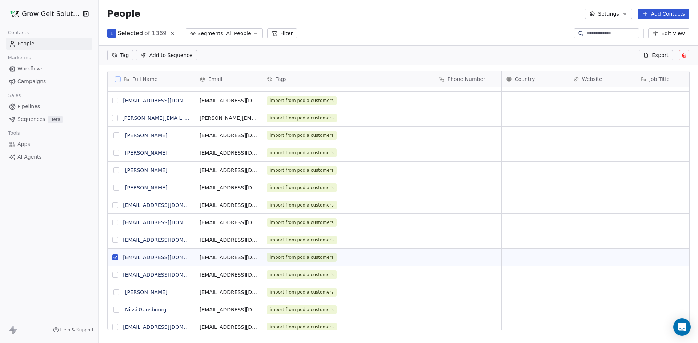
click at [684, 57] on icon at bounding box center [683, 55] width 3 height 3
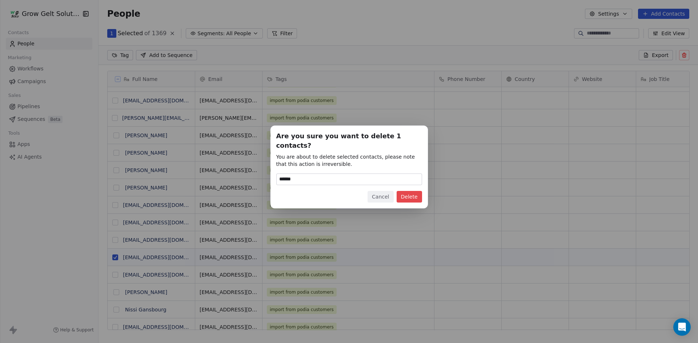
click at [411, 192] on button "Delete" at bounding box center [408, 197] width 25 height 12
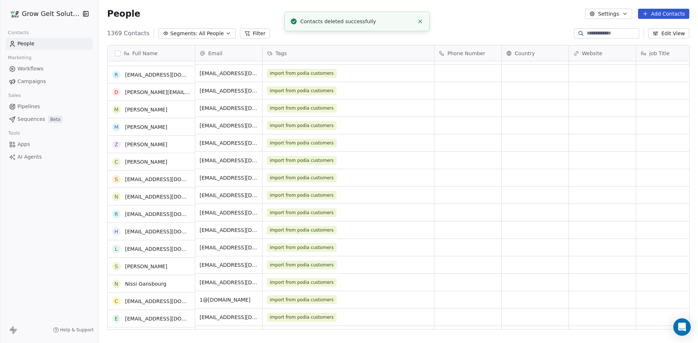
scroll to position [0, 0]
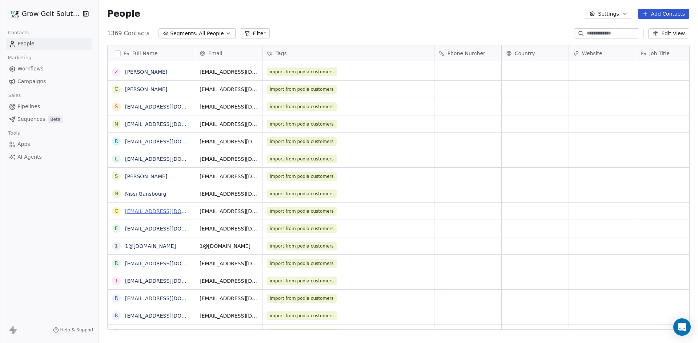
click at [127, 213] on link "chabadofjamaica@gmail.com" at bounding box center [169, 212] width 89 height 6
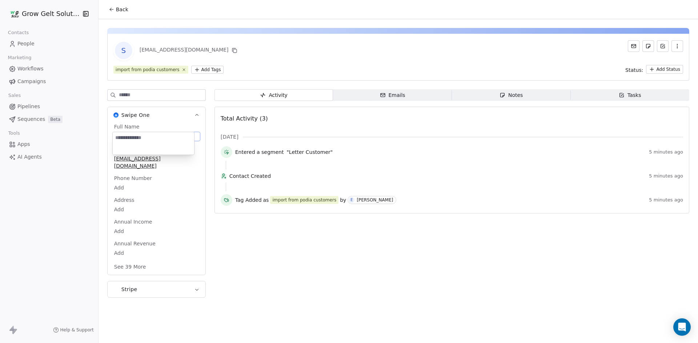
click at [129, 139] on body "Grow Gelt Solutions Contacts People Marketing Workflows Campaigns Sales Pipelin…" at bounding box center [349, 171] width 698 height 343
type textarea "**********"
click at [117, 5] on button "Back" at bounding box center [118, 9] width 28 height 13
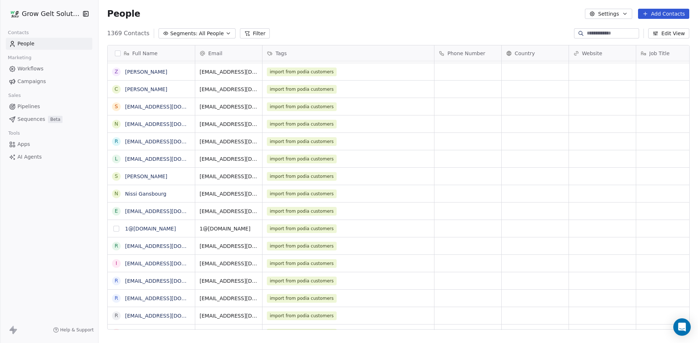
click at [117, 229] on button "grid" at bounding box center [116, 229] width 6 height 6
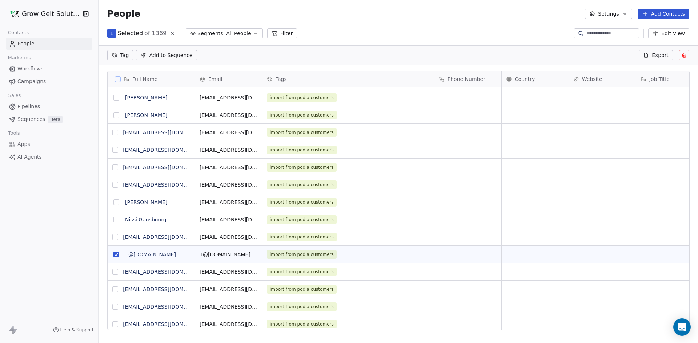
scroll to position [271, 594]
click at [684, 54] on icon at bounding box center [684, 54] width 4 height 0
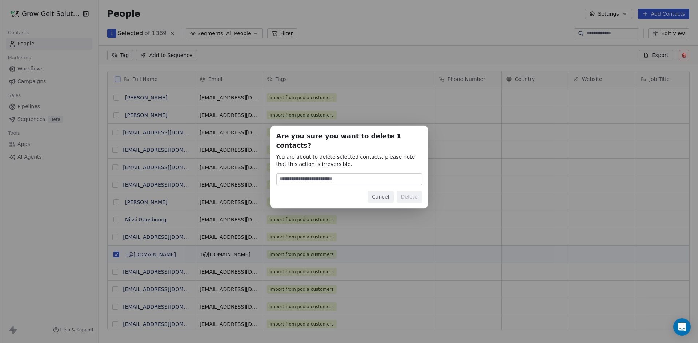
click at [376, 174] on input at bounding box center [348, 179] width 145 height 11
type input "******"
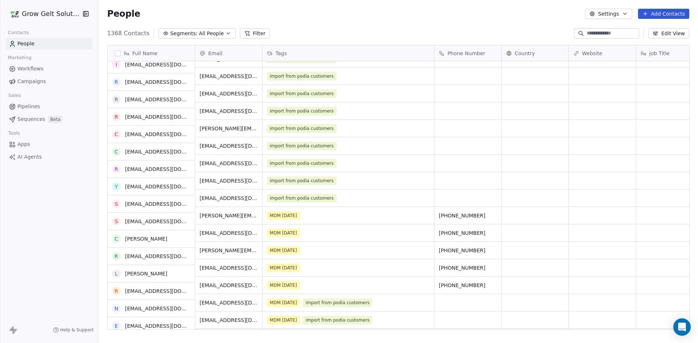
scroll to position [581, 0]
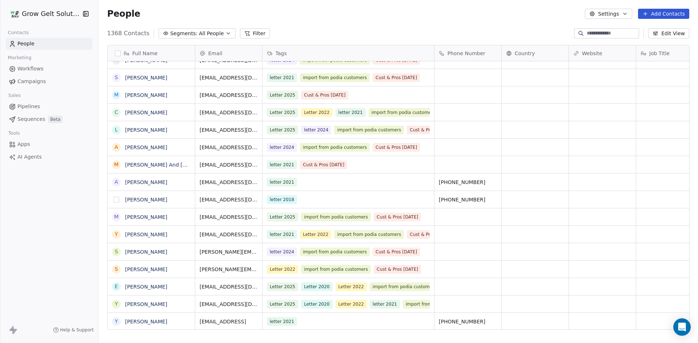
click at [113, 201] on button "grid" at bounding box center [116, 200] width 6 height 6
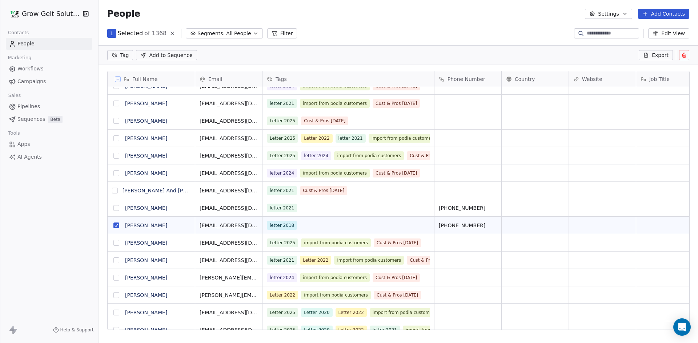
click at [685, 56] on icon at bounding box center [684, 55] width 6 height 6
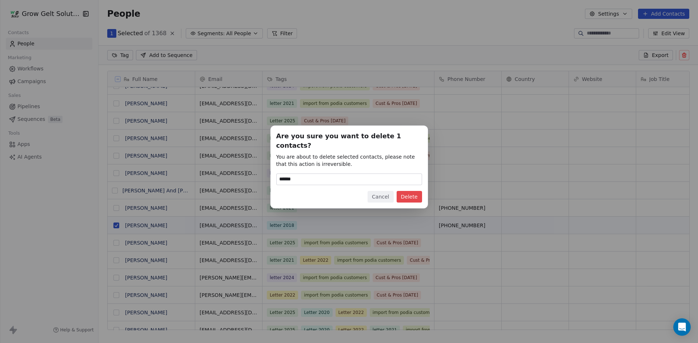
click at [415, 194] on button "Delete" at bounding box center [408, 197] width 25 height 12
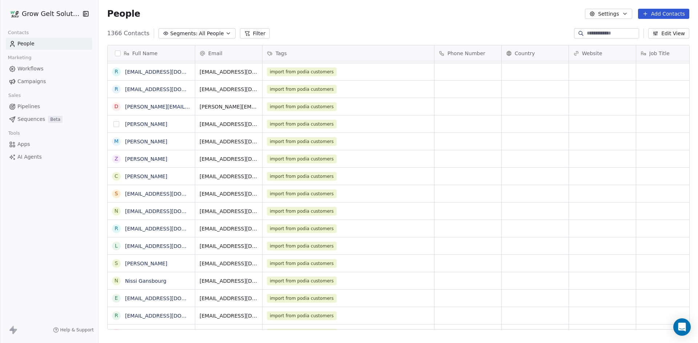
click at [116, 126] on button "grid" at bounding box center [116, 124] width 6 height 6
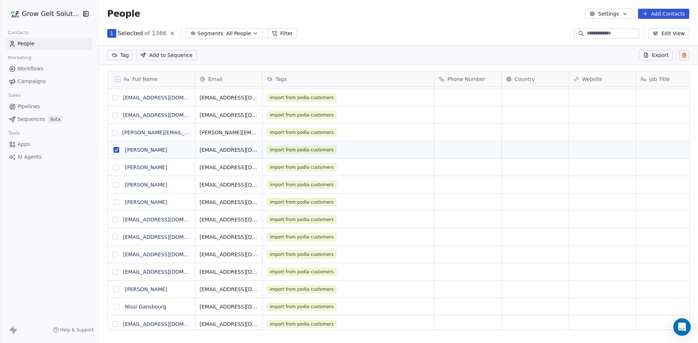
click at [683, 56] on icon at bounding box center [684, 55] width 6 height 6
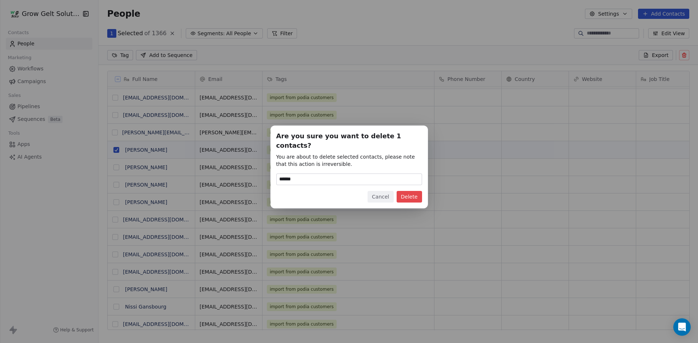
click at [405, 191] on button "Delete" at bounding box center [408, 197] width 25 height 12
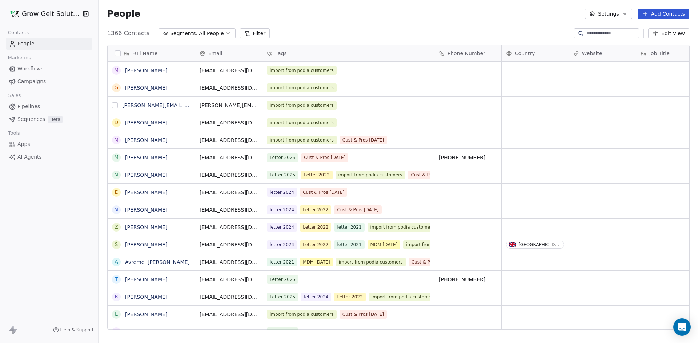
click at [114, 106] on button "grid" at bounding box center [115, 105] width 6 height 6
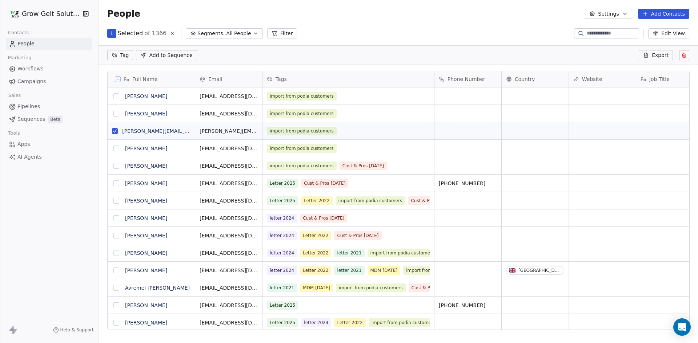
click at [688, 57] on button at bounding box center [684, 55] width 10 height 10
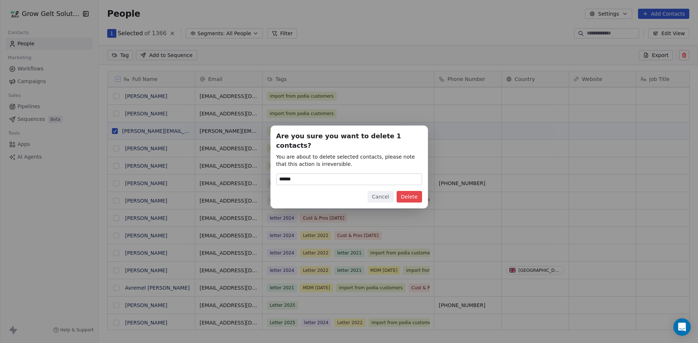
click at [409, 192] on button "Delete" at bounding box center [408, 197] width 25 height 12
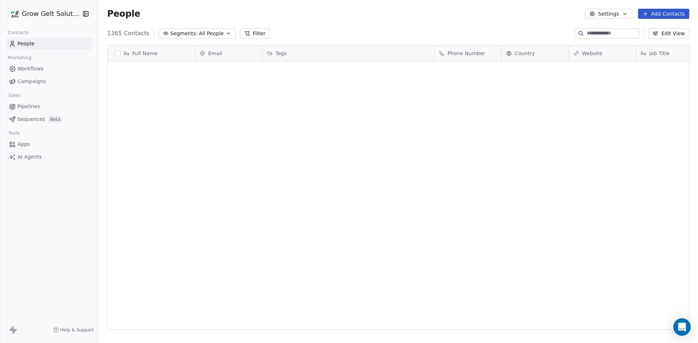
scroll to position [296, 594]
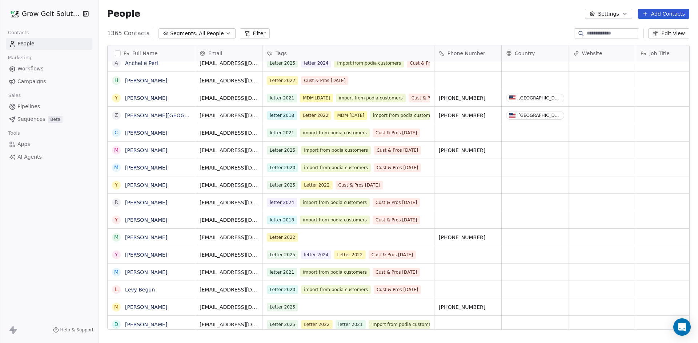
click at [656, 12] on button "Add Contacts" at bounding box center [663, 14] width 51 height 10
click at [664, 43] on span "Import from CSV" at bounding box center [663, 41] width 42 height 8
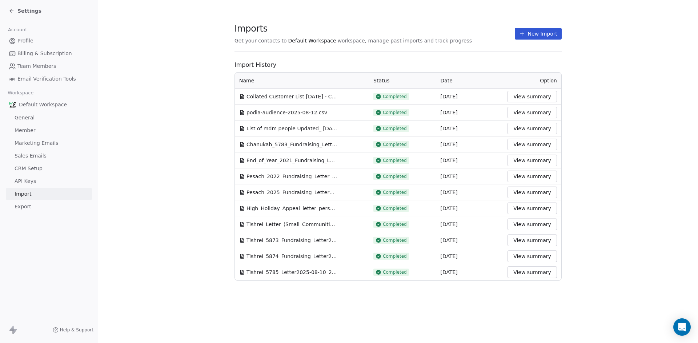
drag, startPoint x: 561, startPoint y: 24, endPoint x: 547, endPoint y: 34, distance: 16.6
click at [561, 25] on section "Imports Get your contacts to Default Workspace workspace, manage past imports a…" at bounding box center [397, 37] width 327 height 29
click at [541, 36] on button "New Import" at bounding box center [537, 34] width 47 height 12
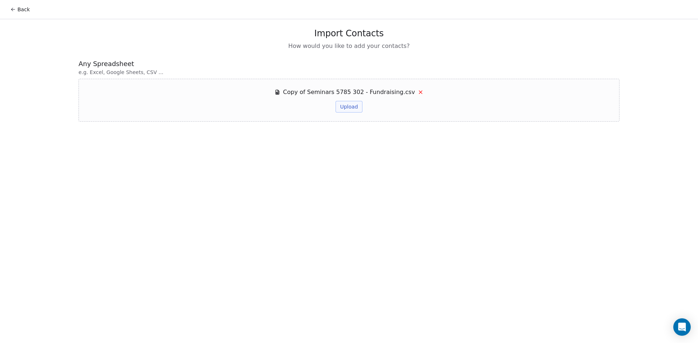
drag, startPoint x: 355, startPoint y: 104, endPoint x: 363, endPoint y: 106, distance: 8.5
click at [355, 105] on button "Upload" at bounding box center [348, 107] width 27 height 12
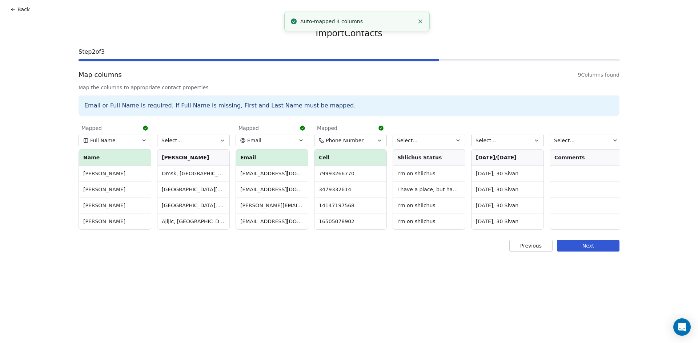
click at [592, 252] on button "Next" at bounding box center [588, 246] width 62 height 12
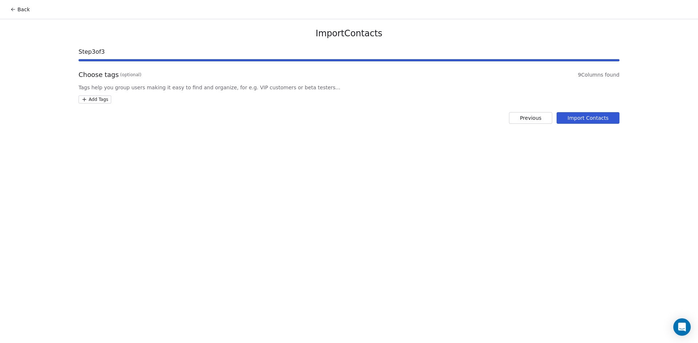
click at [94, 101] on html "Back Import Contacts Step 3 of 3 Choose tags (optional) 9 Columns found Tags he…" at bounding box center [349, 171] width 698 height 343
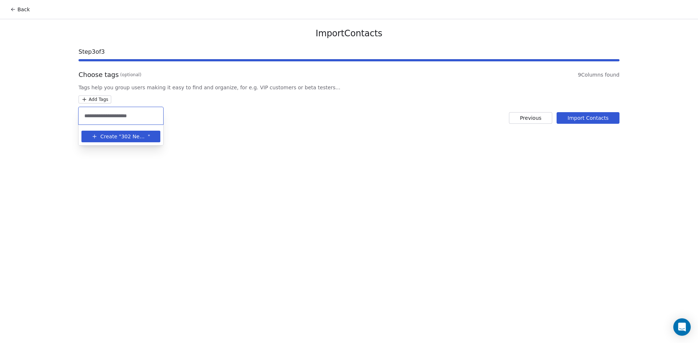
type input "**********"
click at [137, 138] on span "302 Newer Shluchim 5785" at bounding box center [134, 137] width 27 height 8
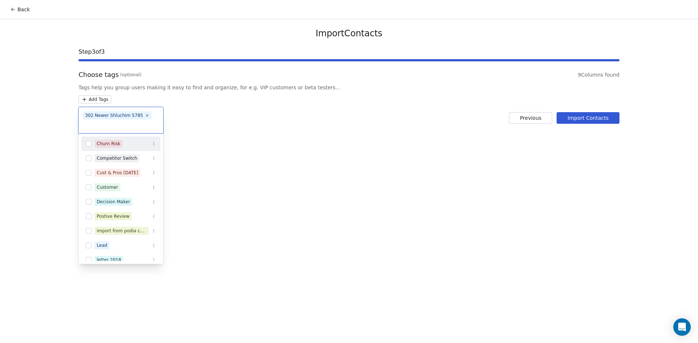
click at [600, 120] on html "Back Import Contacts Step 3 of 3 Choose tags (optional) 9 Columns found Tags he…" at bounding box center [349, 171] width 698 height 343
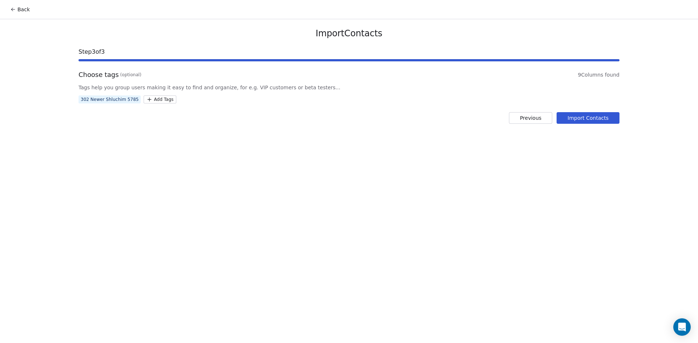
click at [574, 122] on button "Import Contacts" at bounding box center [587, 118] width 63 height 12
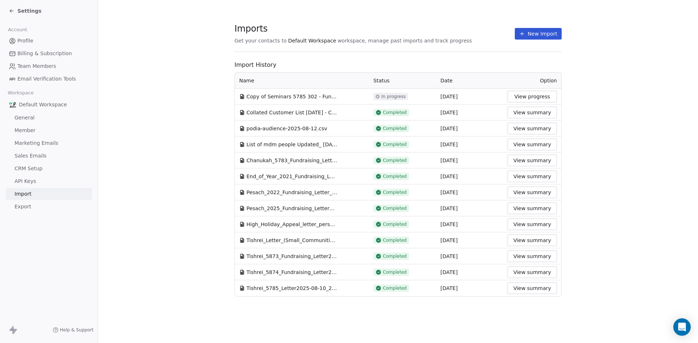
click at [547, 35] on button "New Import" at bounding box center [537, 34] width 47 height 12
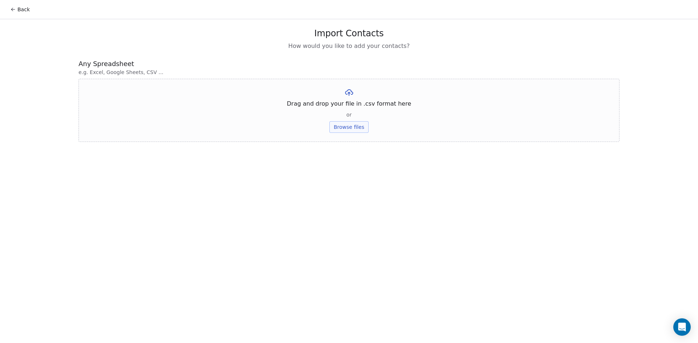
click at [352, 127] on button "Browse files" at bounding box center [348, 127] width 39 height 12
click at [354, 104] on button "Upload" at bounding box center [348, 107] width 27 height 12
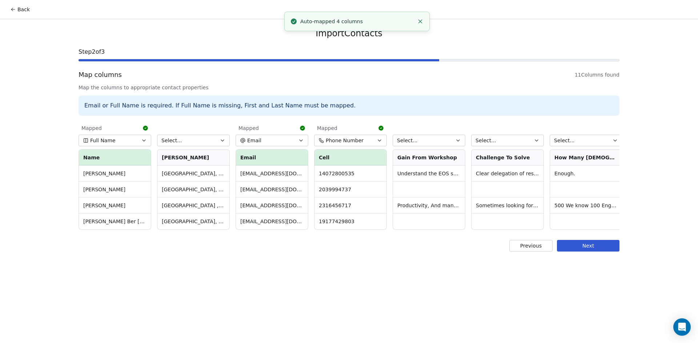
click at [599, 247] on button "Next" at bounding box center [588, 246] width 62 height 12
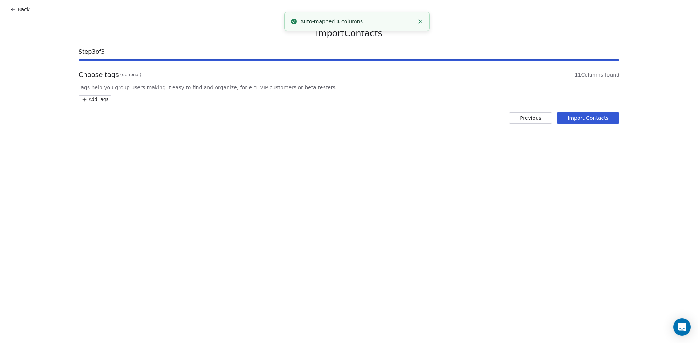
click at [99, 96] on html "Back Import Contacts Step 3 of 3 Choose tags (optional) 11 Columns found Tags h…" at bounding box center [349, 171] width 698 height 343
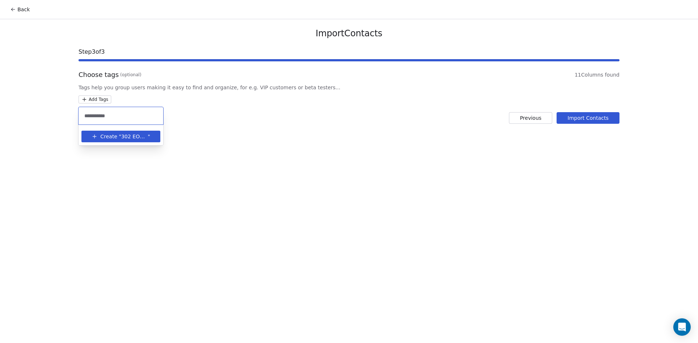
type input "**********"
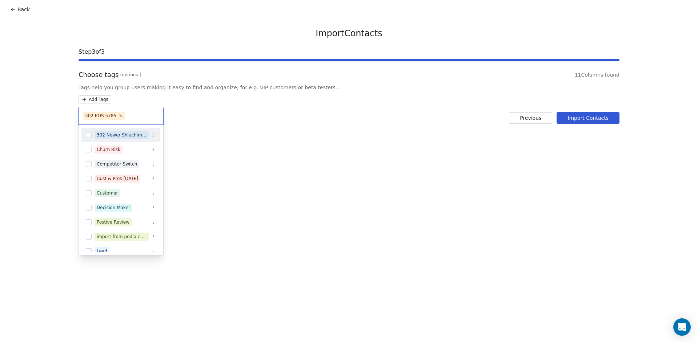
click at [586, 118] on html "Back Import Contacts Step 3 of 3 Choose tags (optional) 11 Columns found Tags h…" at bounding box center [349, 171] width 698 height 343
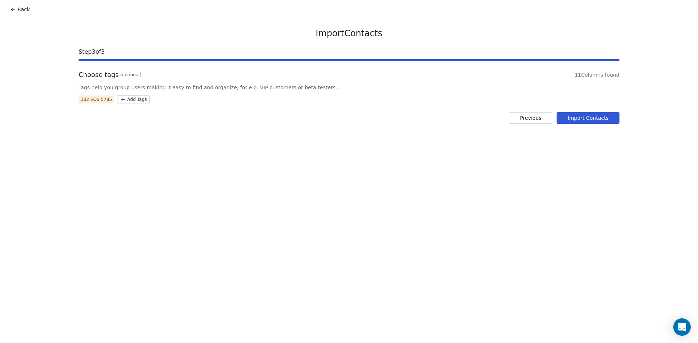
click at [588, 119] on button "Import Contacts" at bounding box center [587, 118] width 63 height 12
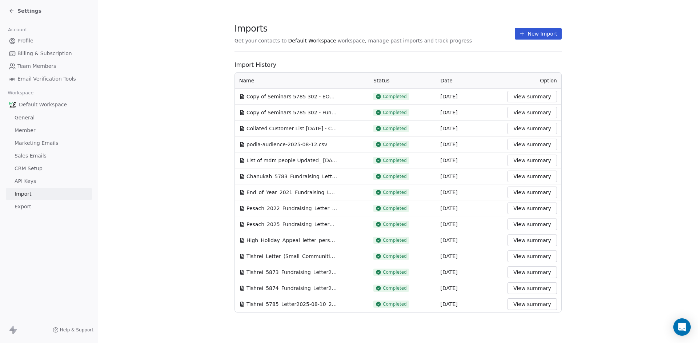
click at [9, 33] on span "Account" at bounding box center [17, 29] width 25 height 11
click at [32, 42] on span "Profile" at bounding box center [25, 41] width 16 height 8
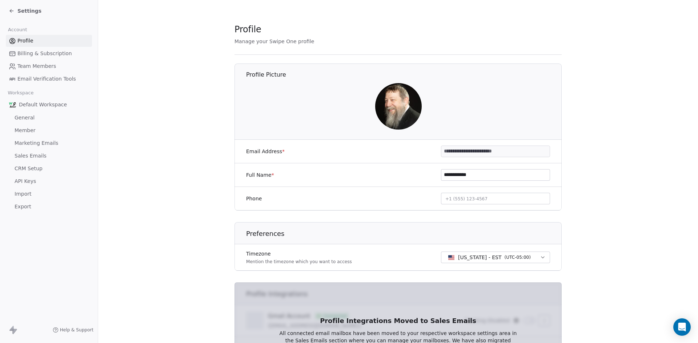
click at [32, 12] on span "Settings" at bounding box center [29, 10] width 24 height 7
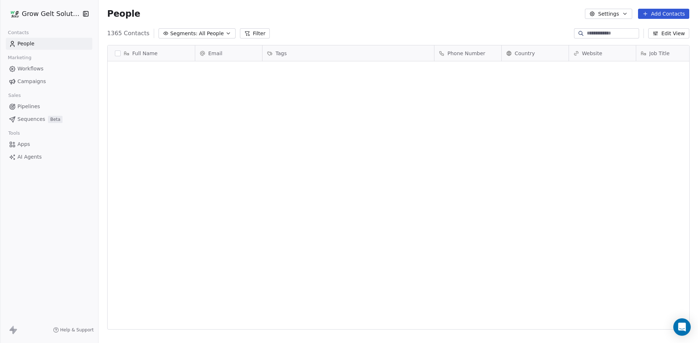
scroll to position [296, 594]
